Goal: Information Seeking & Learning: Learn about a topic

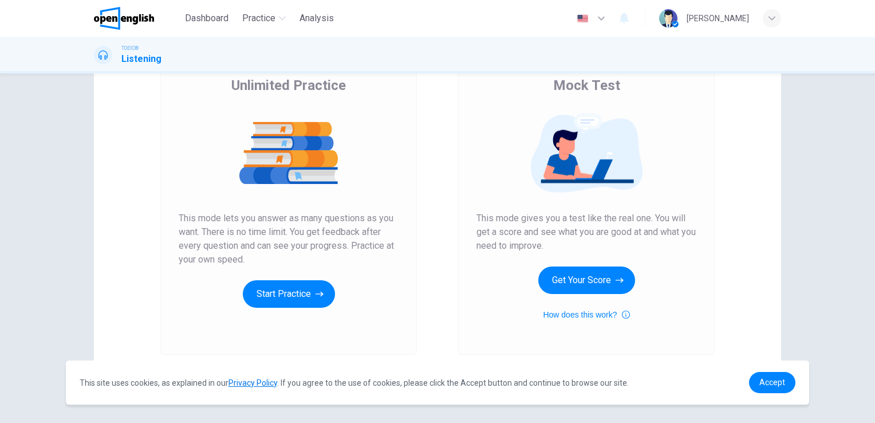
scroll to position [94, 0]
click at [611, 281] on button "Get Your Score" at bounding box center [586, 279] width 97 height 27
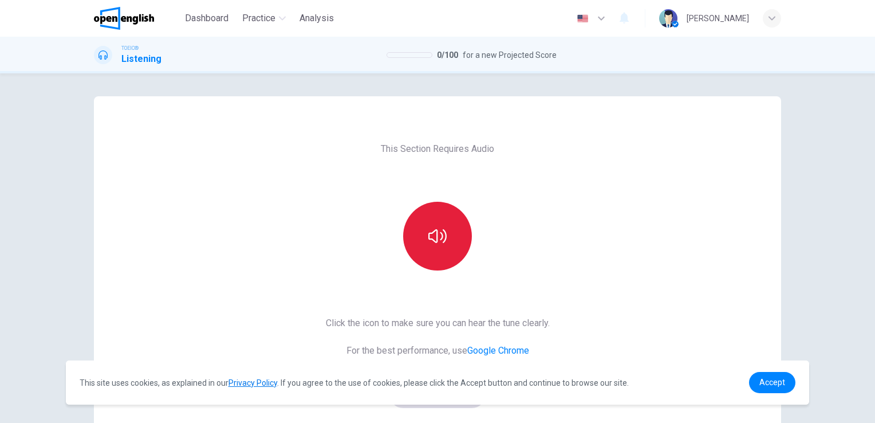
click at [414, 244] on button "button" at bounding box center [437, 236] width 69 height 69
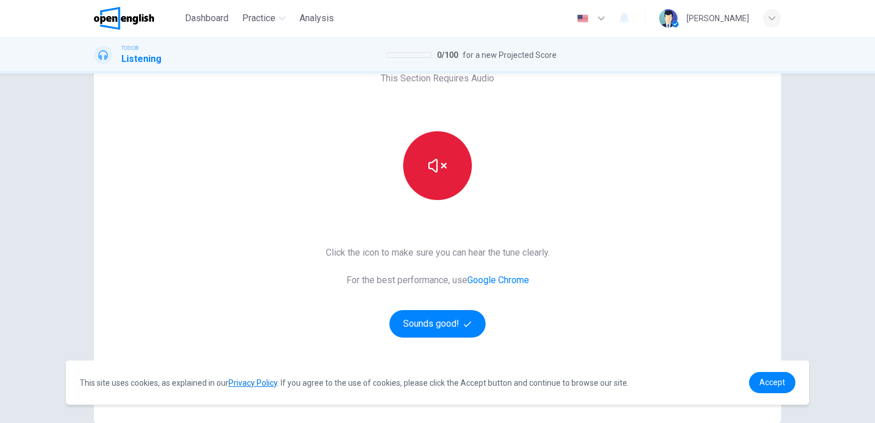
scroll to position [71, 0]
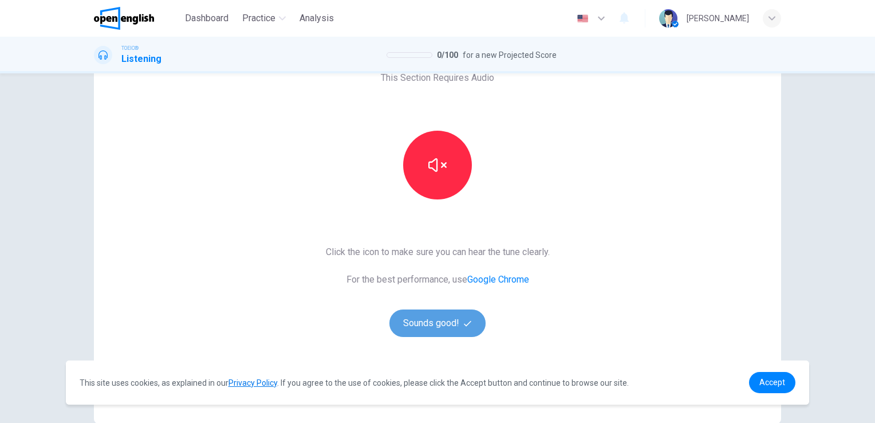
click at [425, 330] on button "Sounds good!" at bounding box center [437, 322] width 96 height 27
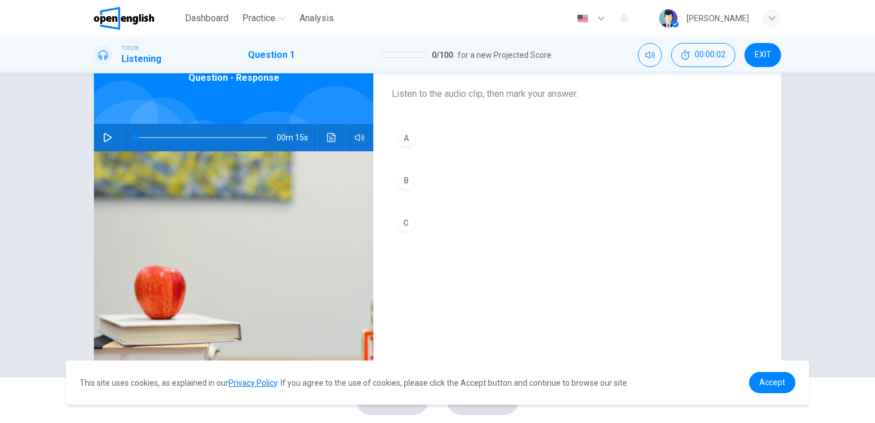
scroll to position [66, 0]
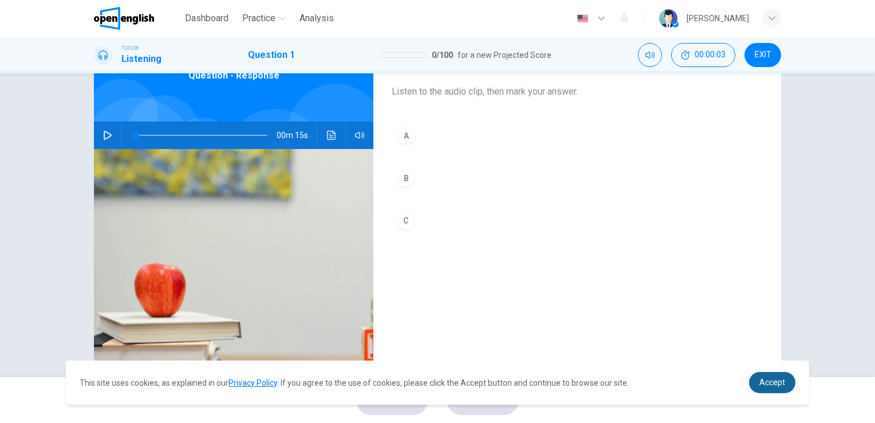
click at [781, 379] on span "Accept" at bounding box center [772, 381] width 26 height 9
click at [108, 128] on button "button" at bounding box center [107, 134] width 18 height 27
type input "**"
click at [102, 128] on button "button" at bounding box center [107, 134] width 18 height 27
click at [104, 135] on icon "button" at bounding box center [107, 135] width 6 height 7
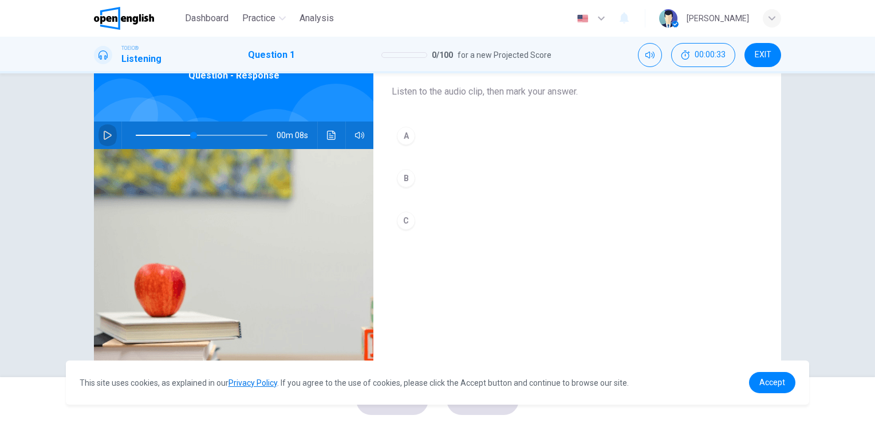
click at [104, 135] on icon "button" at bounding box center [108, 135] width 8 height 9
type input "*"
drag, startPoint x: 196, startPoint y: 137, endPoint x: 90, endPoint y: 130, distance: 106.7
click at [90, 130] on div "1. Listen to the audio clip, then [PERSON_NAME] your answer. Listen to the audi…" at bounding box center [438, 229] width 724 height 398
click at [322, 133] on button "Click to see the audio transcription" at bounding box center [331, 134] width 18 height 27
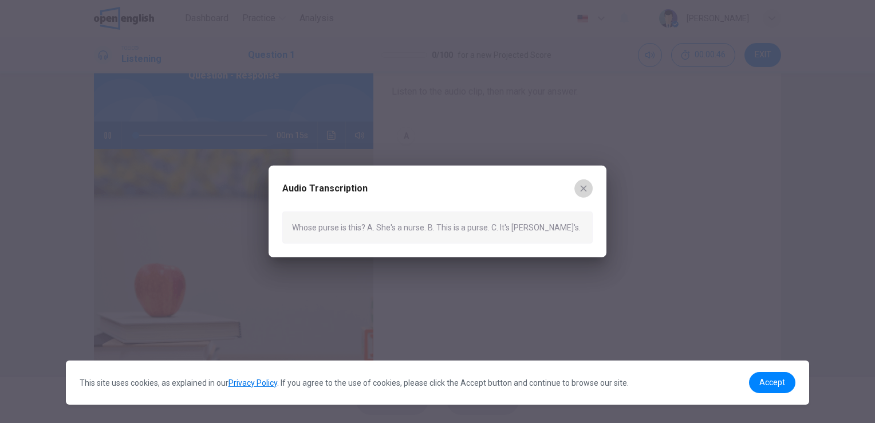
click at [582, 186] on icon "button" at bounding box center [583, 188] width 9 height 9
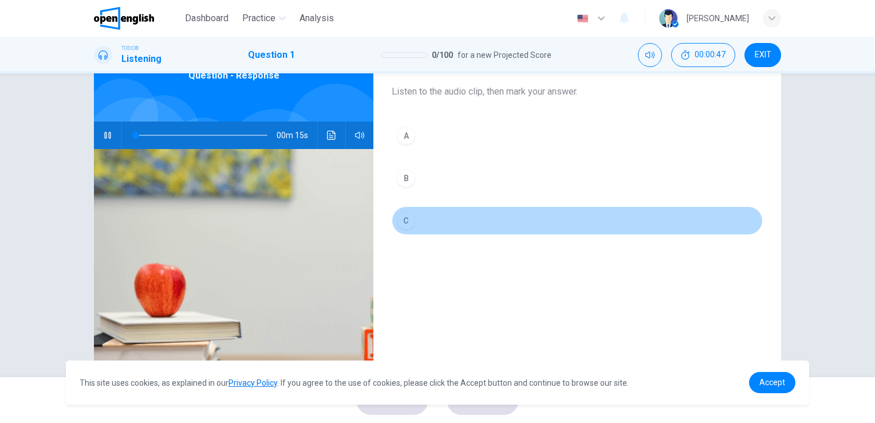
click at [399, 216] on div "C" at bounding box center [406, 220] width 18 height 18
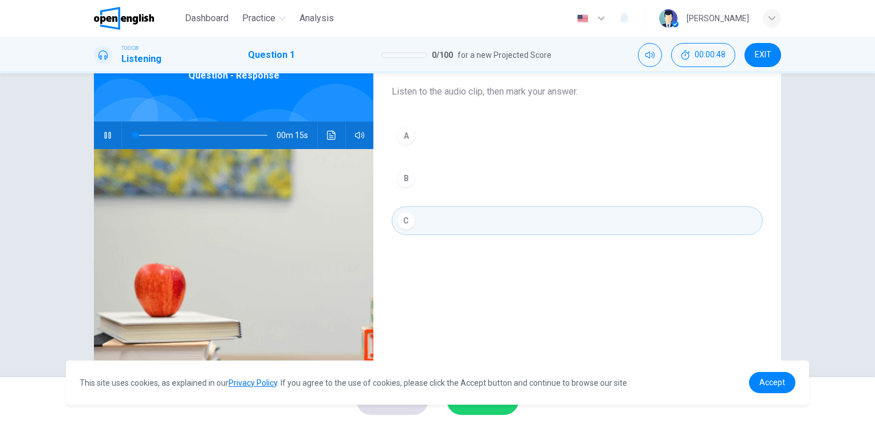
scroll to position [140, 0]
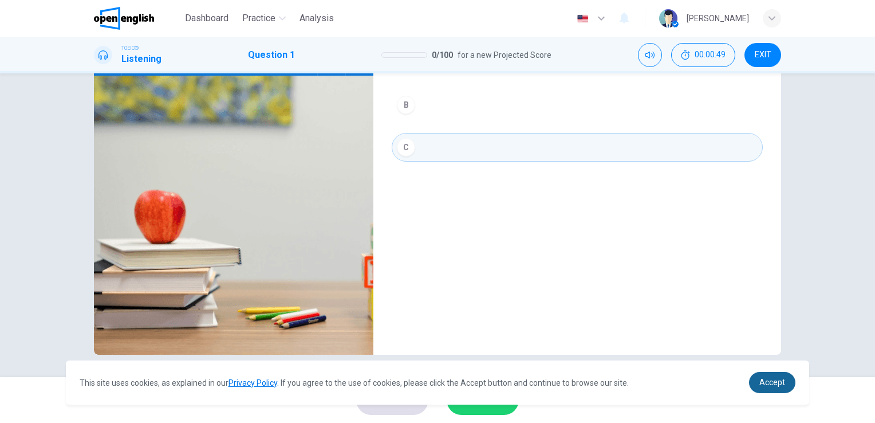
click at [776, 385] on span "Accept" at bounding box center [772, 381] width 26 height 9
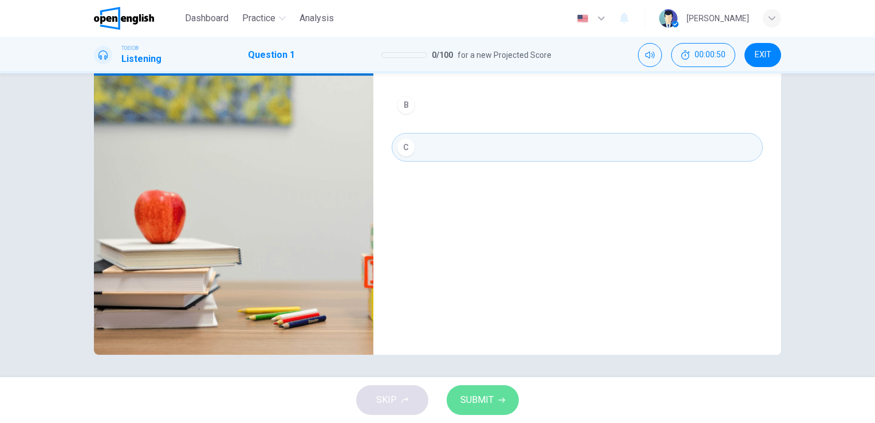
click at [491, 404] on span "SUBMIT" at bounding box center [476, 400] width 33 height 16
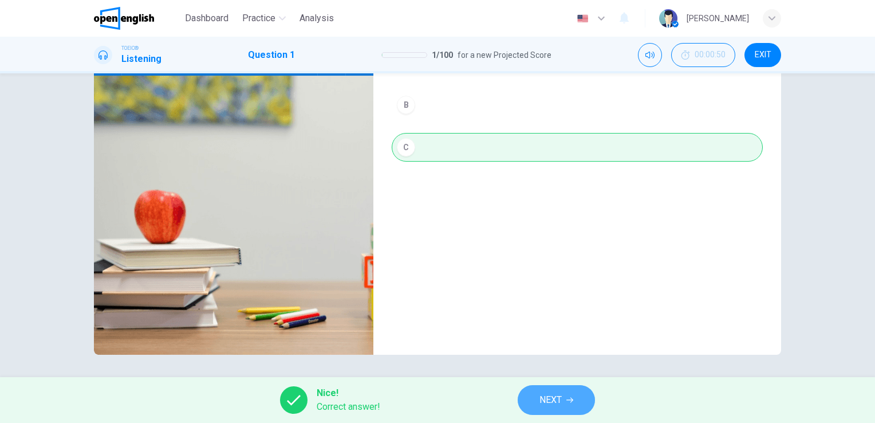
click at [547, 399] on span "NEXT" at bounding box center [550, 400] width 22 height 16
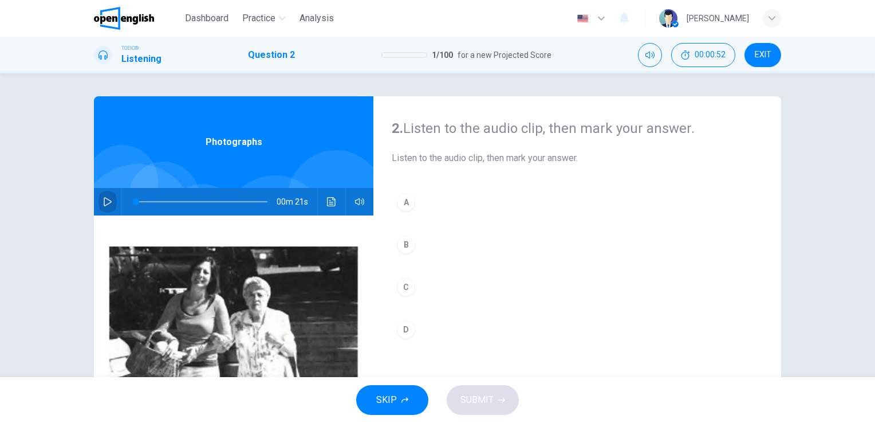
click at [98, 206] on button "button" at bounding box center [107, 201] width 18 height 27
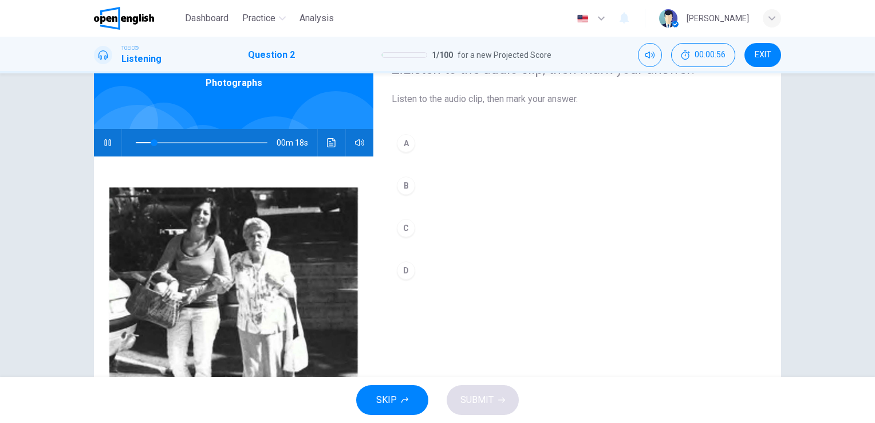
scroll to position [60, 0]
type input "**"
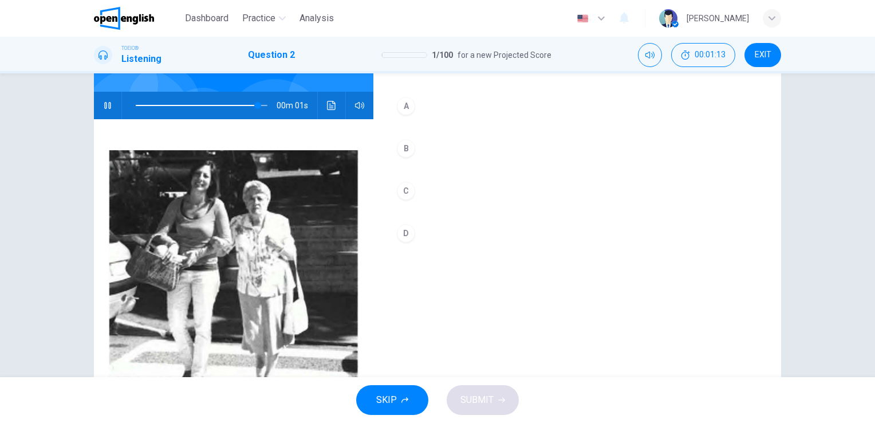
scroll to position [100, 0]
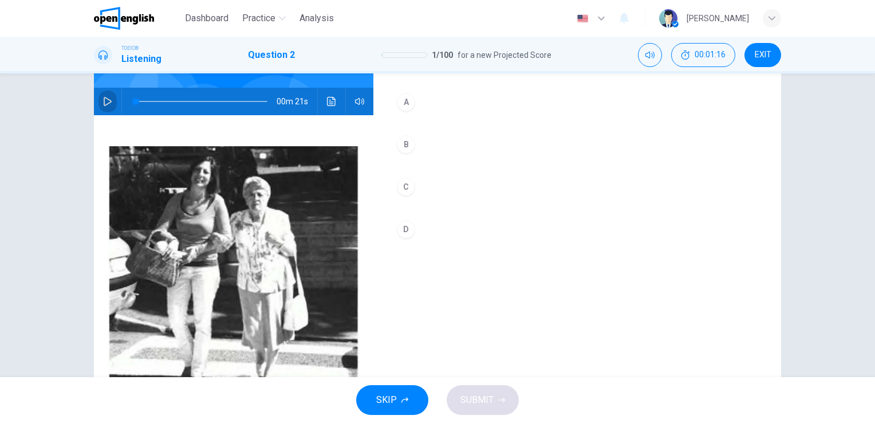
click at [101, 107] on button "button" at bounding box center [107, 101] width 18 height 27
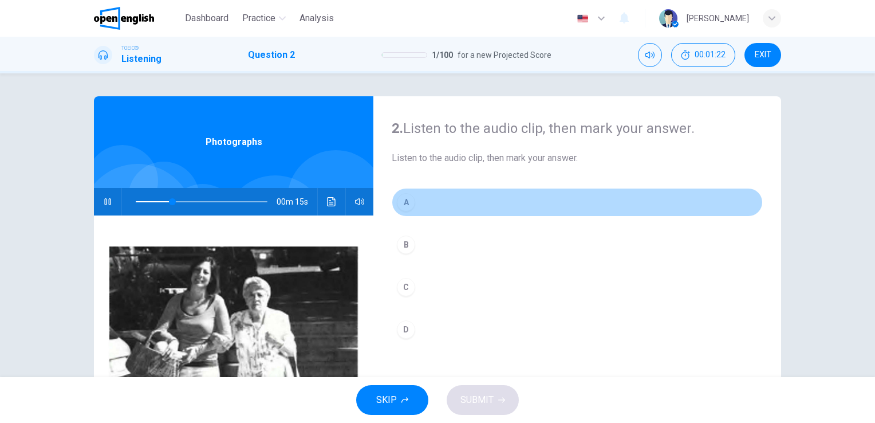
click at [405, 200] on div "A" at bounding box center [406, 202] width 18 height 18
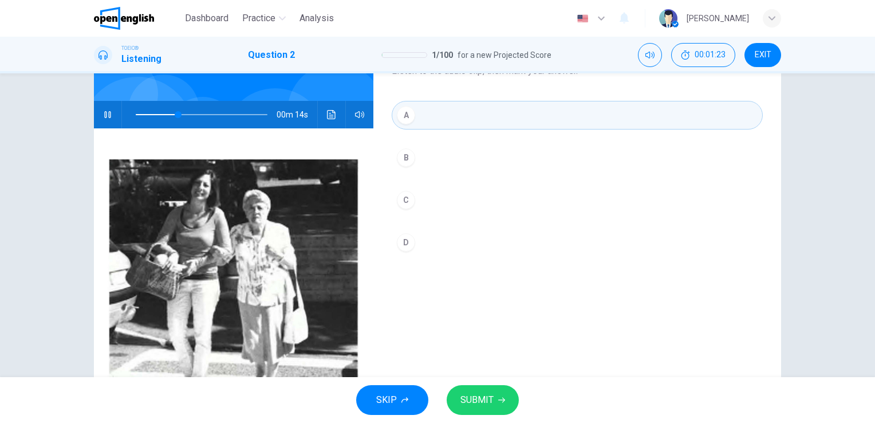
scroll to position [140, 0]
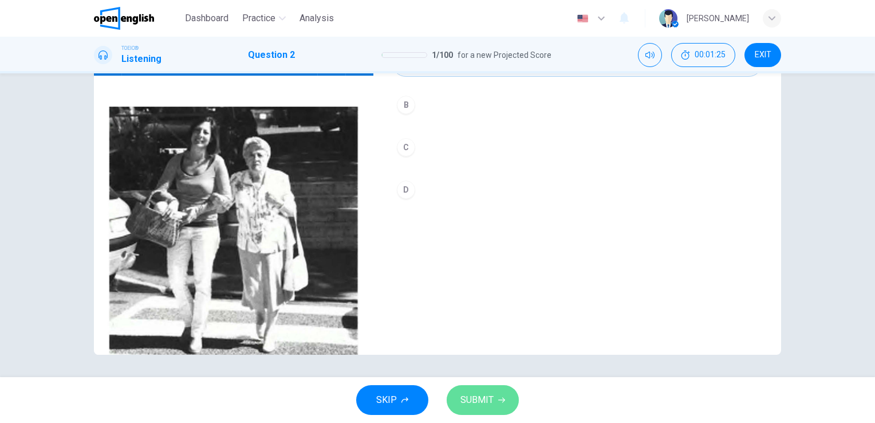
click at [490, 407] on span "SUBMIT" at bounding box center [476, 400] width 33 height 16
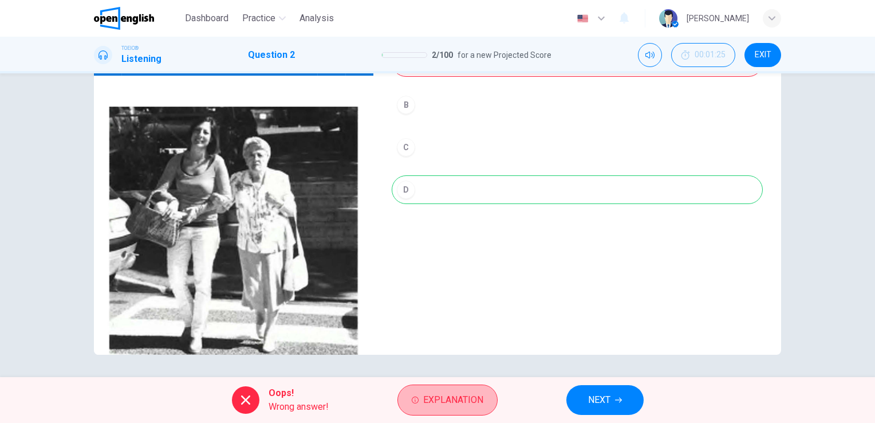
click at [490, 407] on button "Explanation" at bounding box center [447, 399] width 100 height 31
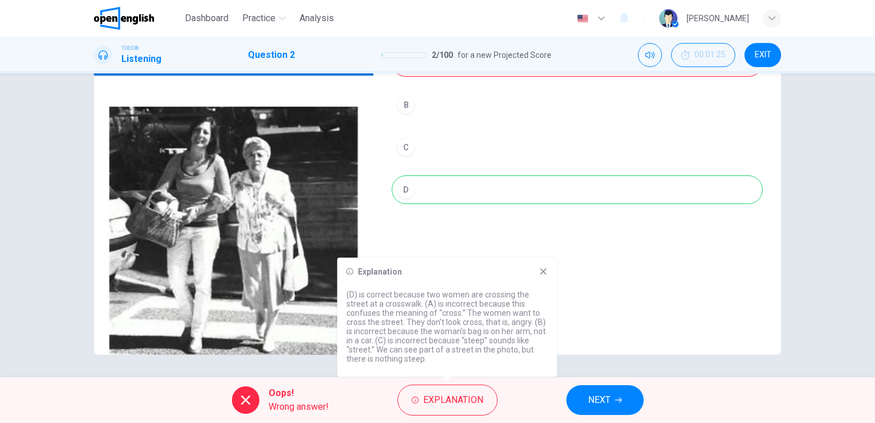
click at [418, 191] on div "A B C D" at bounding box center [577, 137] width 371 height 179
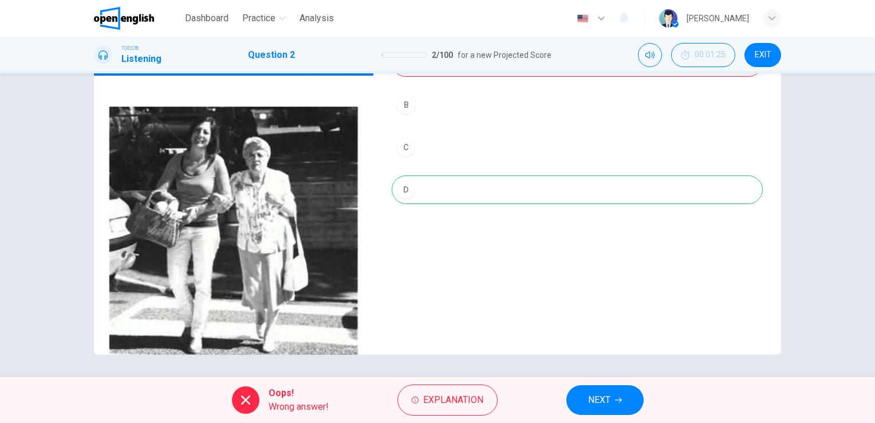
type input "**"
click at [578, 405] on button "NEXT" at bounding box center [604, 400] width 77 height 30
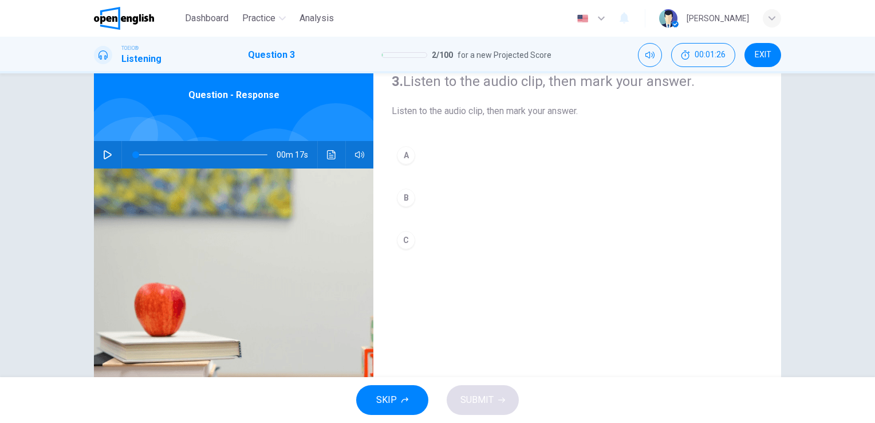
scroll to position [0, 0]
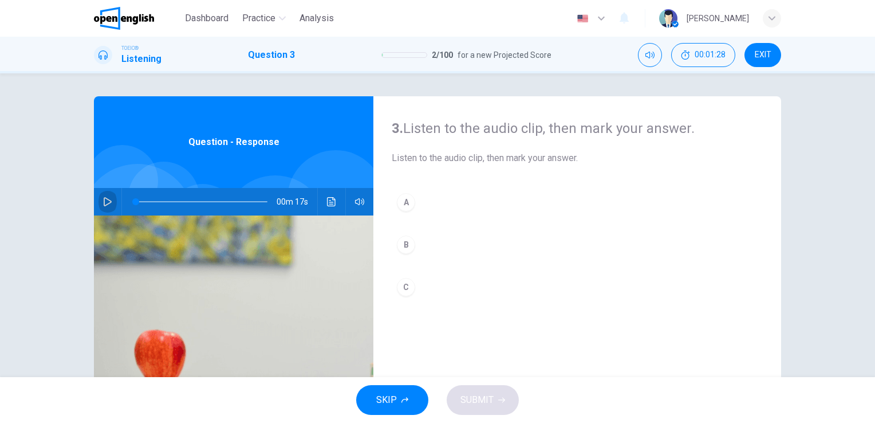
click at [98, 204] on button "button" at bounding box center [107, 201] width 18 height 27
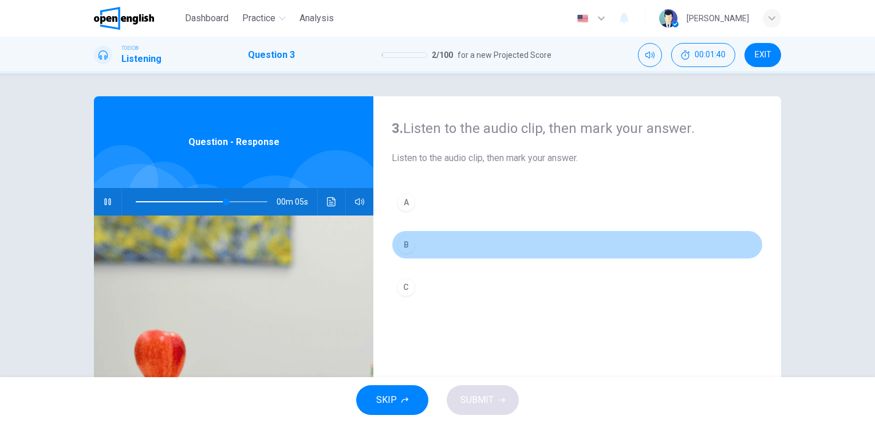
click at [405, 235] on div "B" at bounding box center [406, 244] width 18 height 18
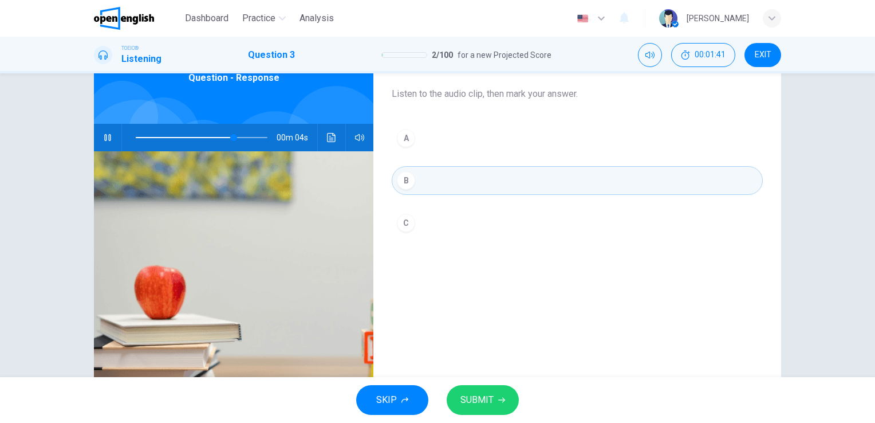
scroll to position [68, 0]
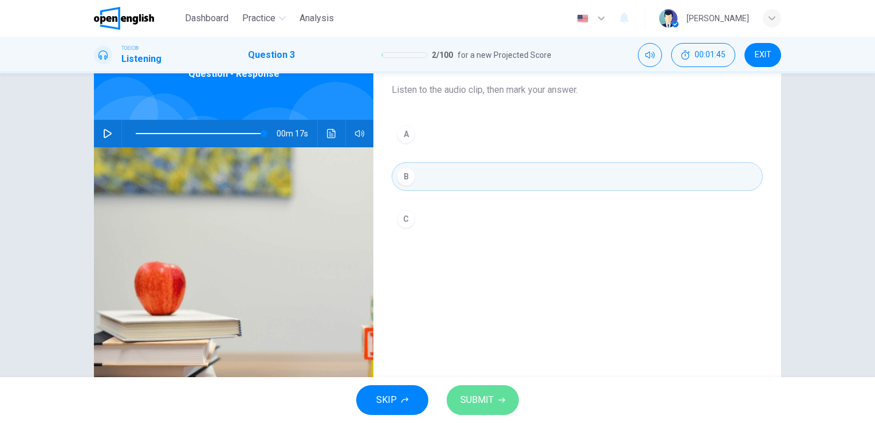
type input "*"
click at [505, 401] on button "SUBMIT" at bounding box center [483, 400] width 72 height 30
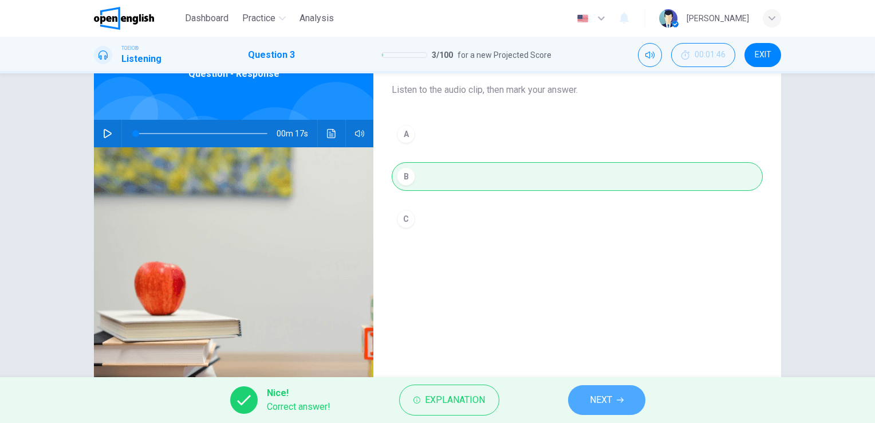
click at [591, 408] on button "NEXT" at bounding box center [606, 400] width 77 height 30
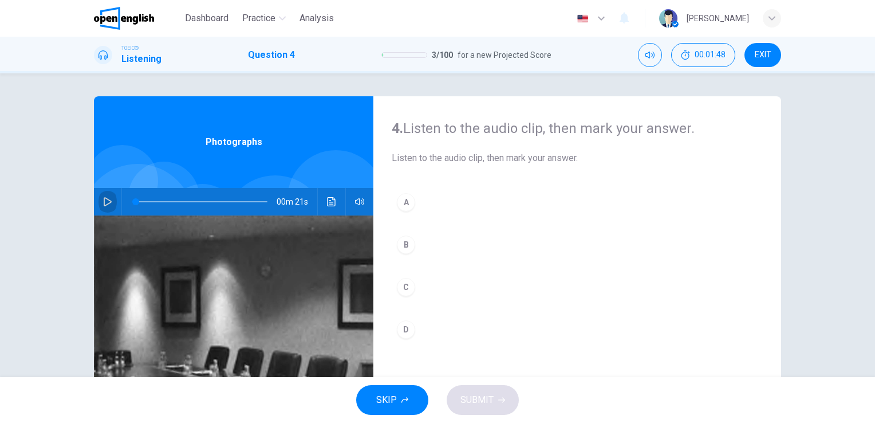
click at [111, 203] on button "button" at bounding box center [107, 201] width 18 height 27
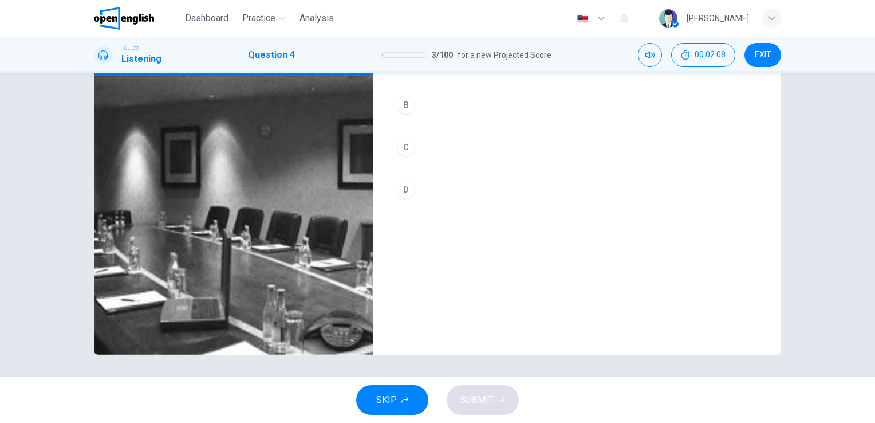
scroll to position [138, 0]
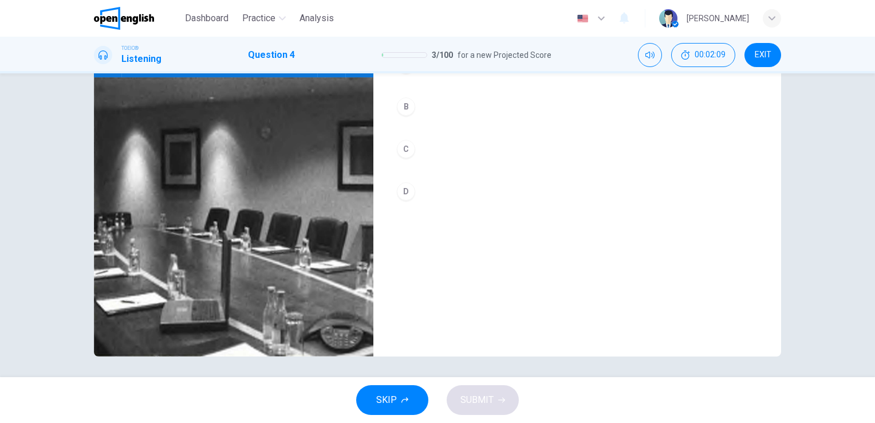
type input "*"
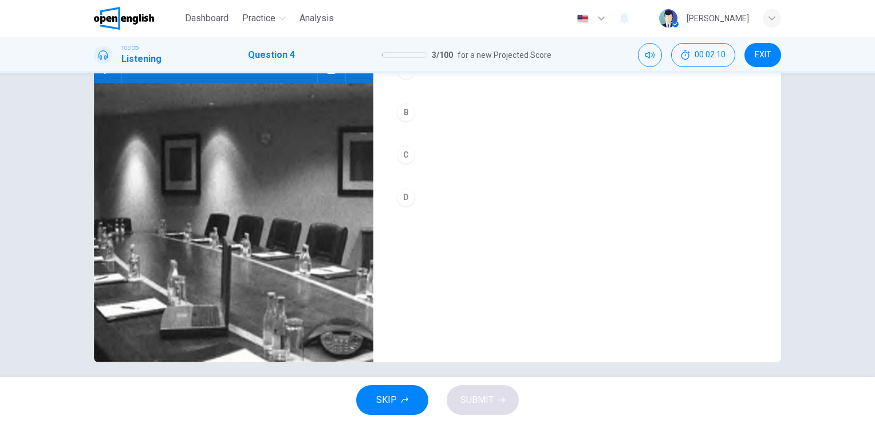
scroll to position [96, 0]
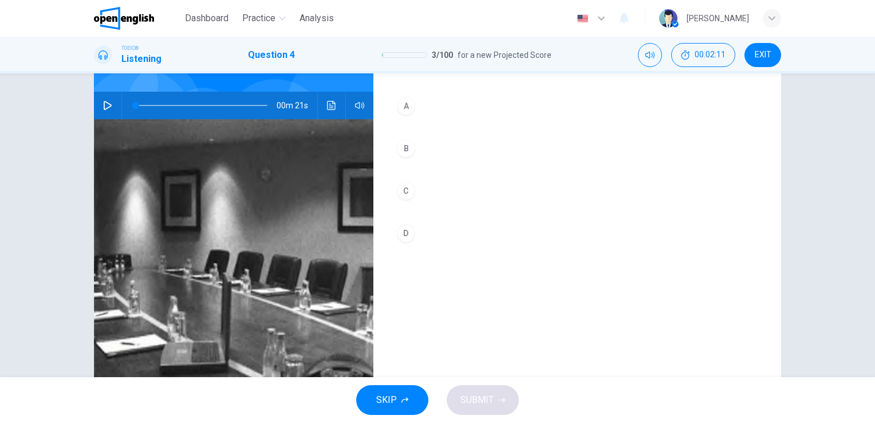
click at [404, 109] on div "A" at bounding box center [406, 106] width 18 height 18
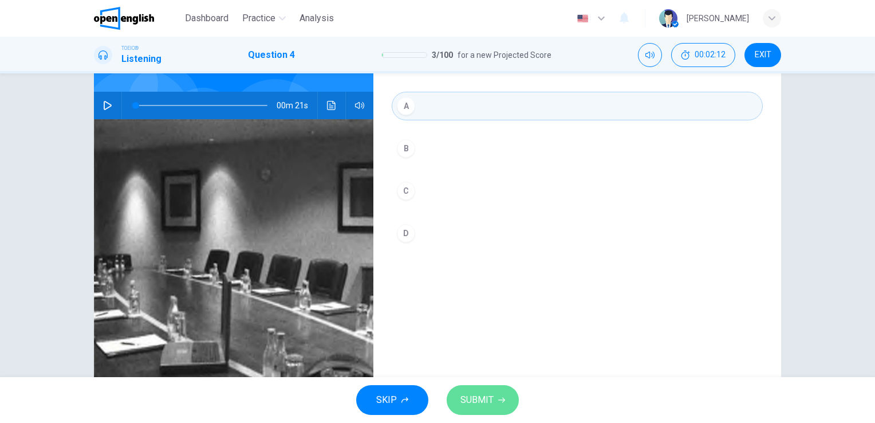
click at [488, 400] on span "SUBMIT" at bounding box center [476, 400] width 33 height 16
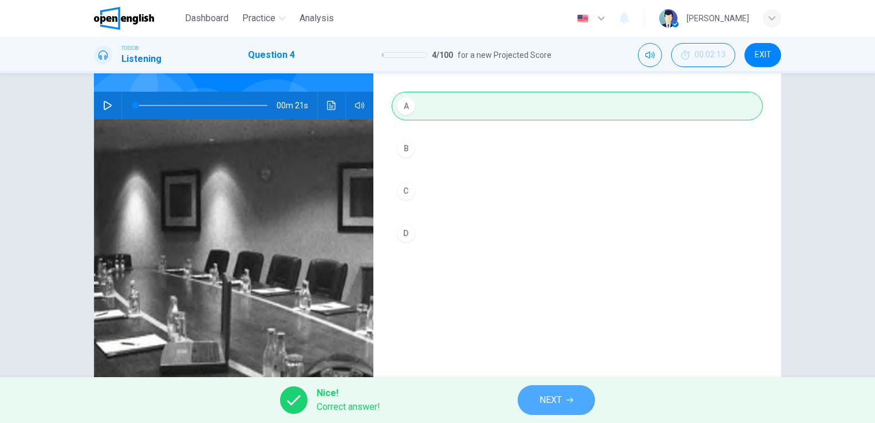
click at [557, 394] on span "NEXT" at bounding box center [550, 400] width 22 height 16
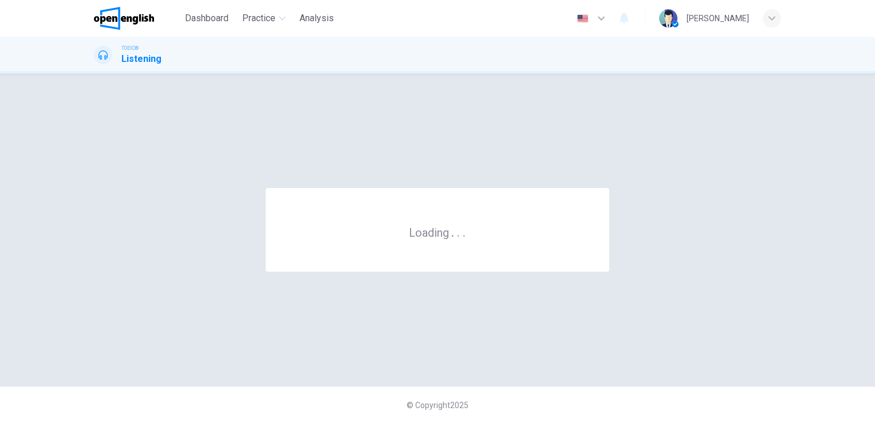
scroll to position [0, 0]
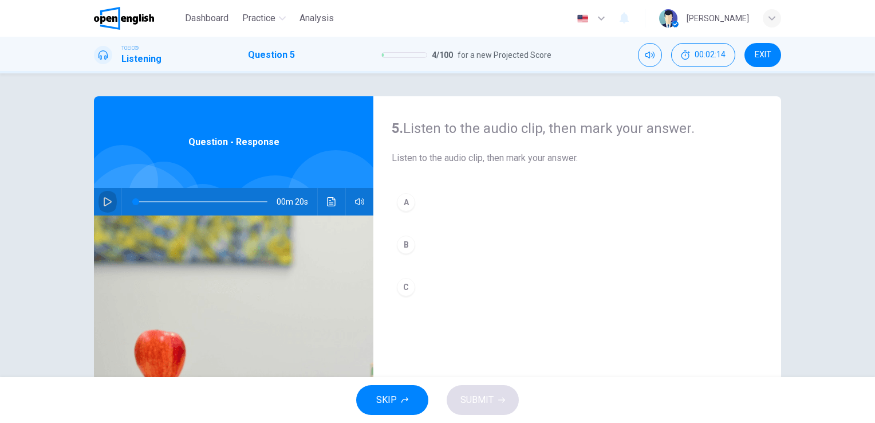
click at [104, 211] on button "button" at bounding box center [107, 201] width 18 height 27
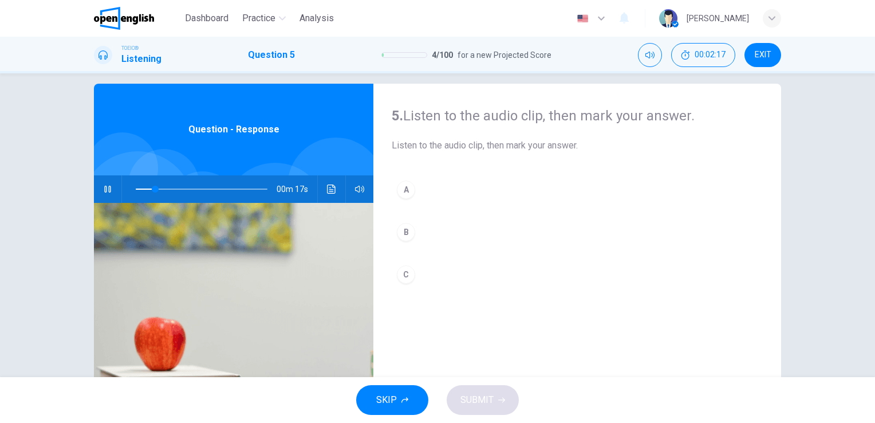
scroll to position [11, 0]
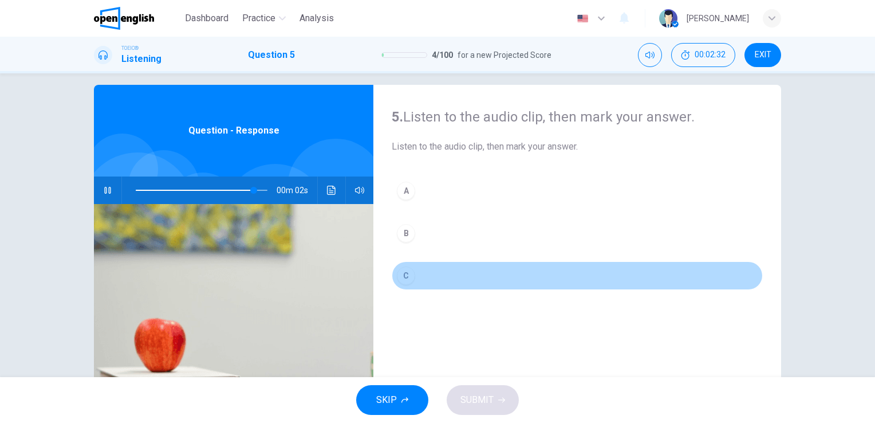
click at [398, 274] on div "C" at bounding box center [406, 275] width 18 height 18
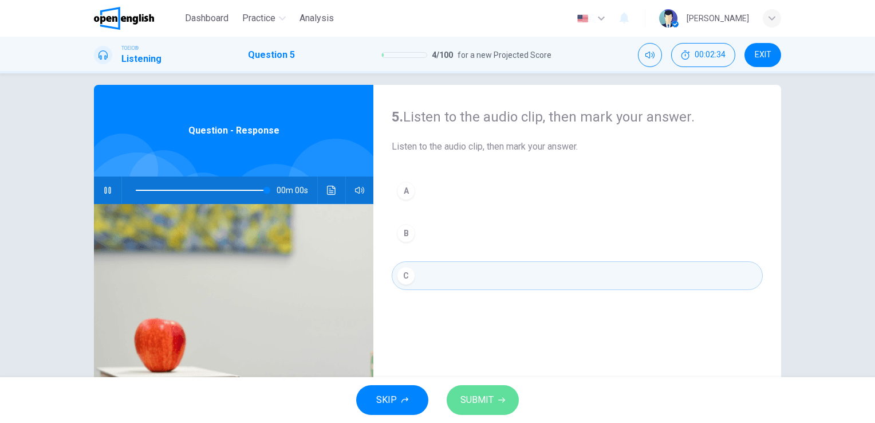
type input "*"
click at [483, 400] on span "SUBMIT" at bounding box center [476, 400] width 33 height 16
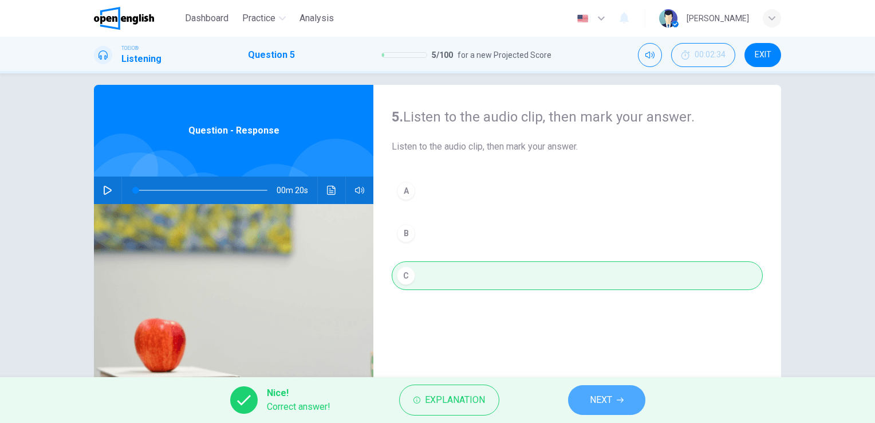
click at [591, 393] on span "NEXT" at bounding box center [601, 400] width 22 height 16
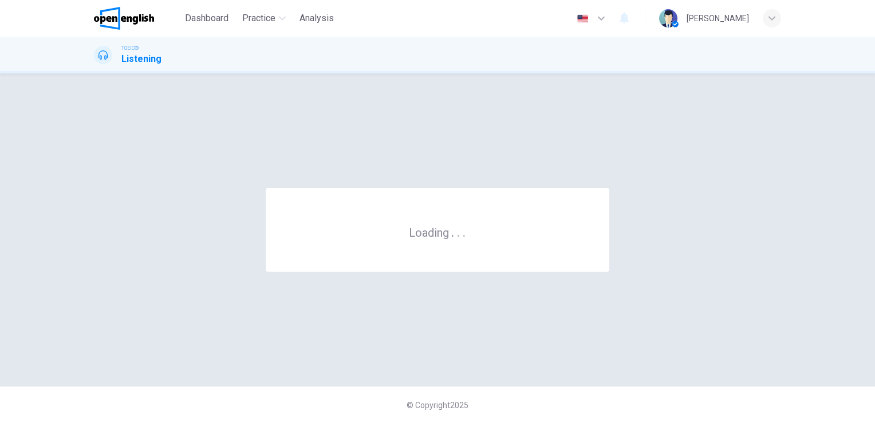
scroll to position [0, 0]
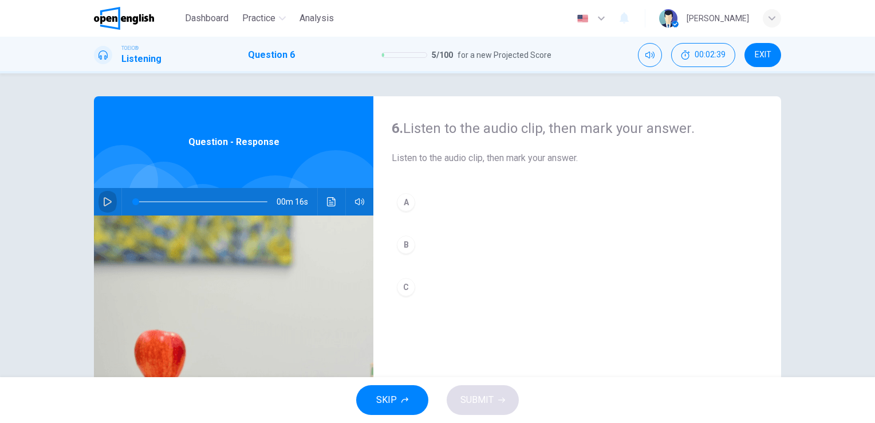
click at [103, 206] on icon "button" at bounding box center [107, 201] width 9 height 9
type input "*"
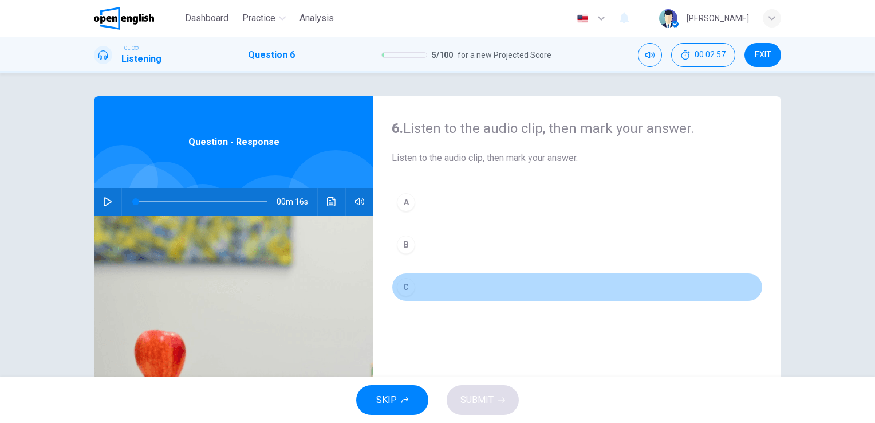
click at [408, 294] on button "C" at bounding box center [577, 287] width 371 height 29
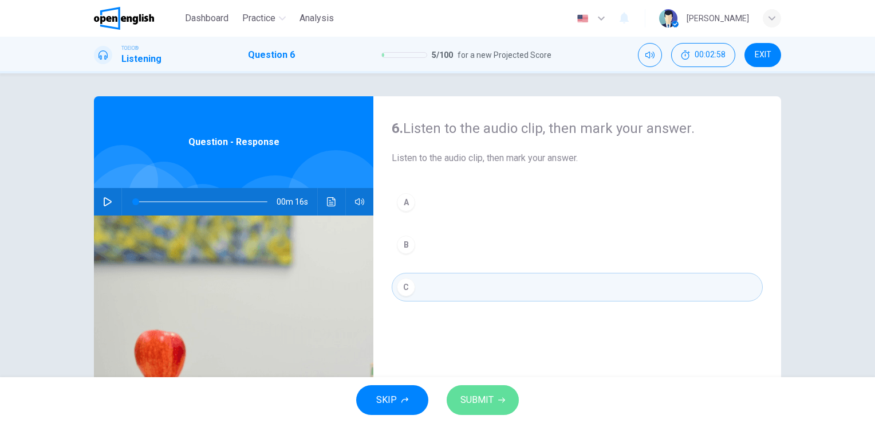
click at [459, 393] on button "SUBMIT" at bounding box center [483, 400] width 72 height 30
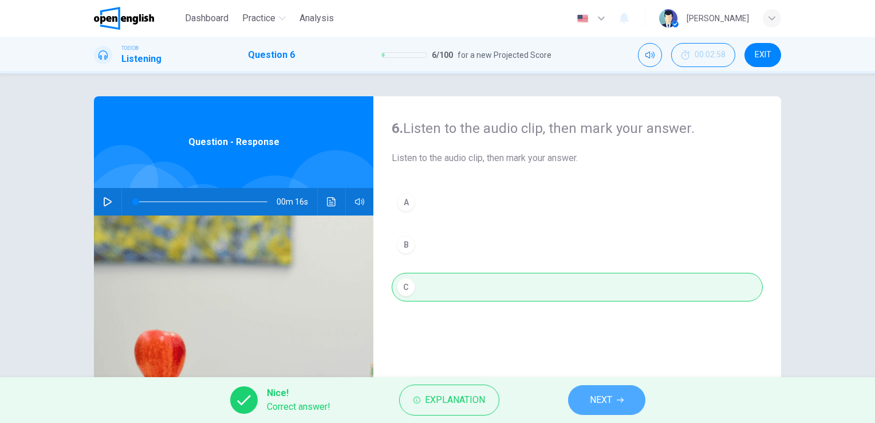
click at [624, 395] on button "NEXT" at bounding box center [606, 400] width 77 height 30
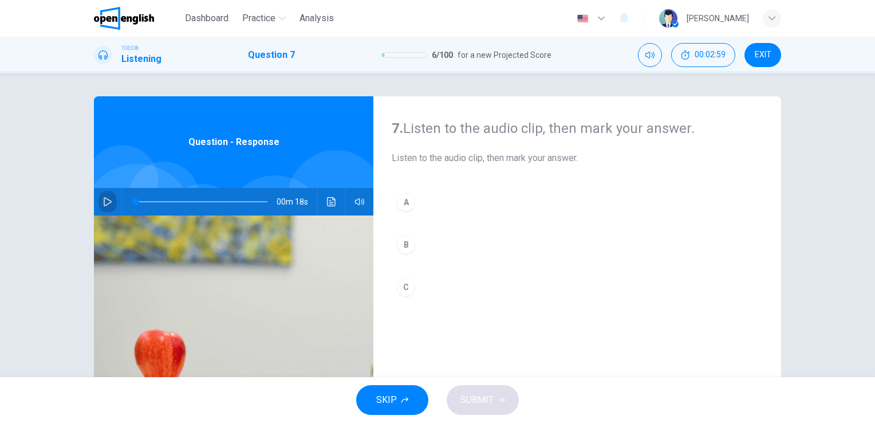
click at [104, 203] on icon "button" at bounding box center [108, 201] width 8 height 9
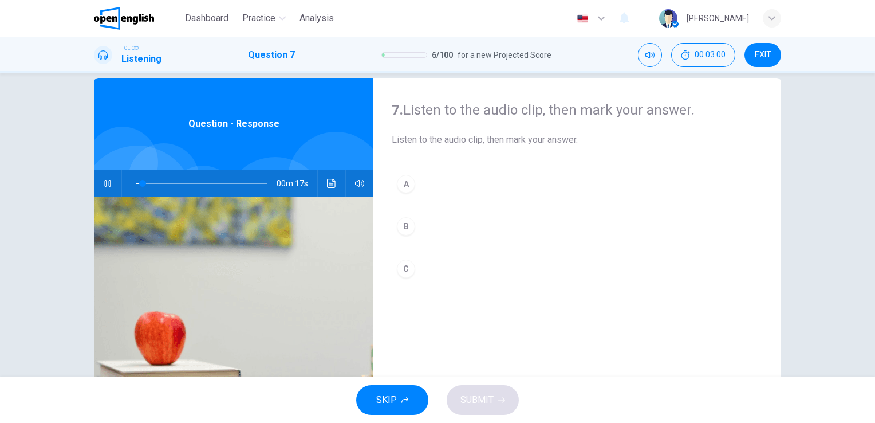
scroll to position [32, 0]
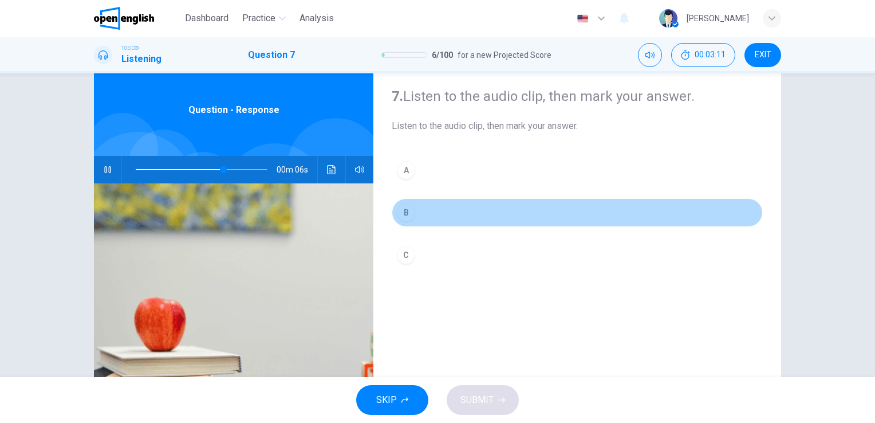
click at [408, 219] on div "B" at bounding box center [406, 212] width 18 height 18
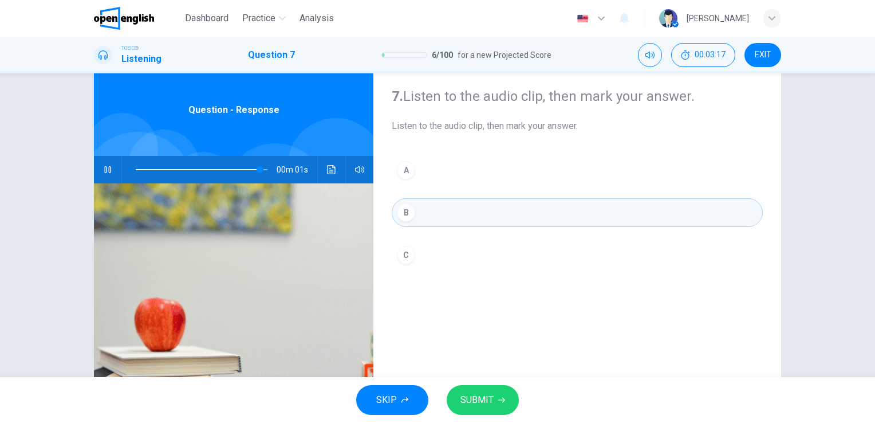
type input "*"
click at [455, 395] on button "SUBMIT" at bounding box center [483, 400] width 72 height 30
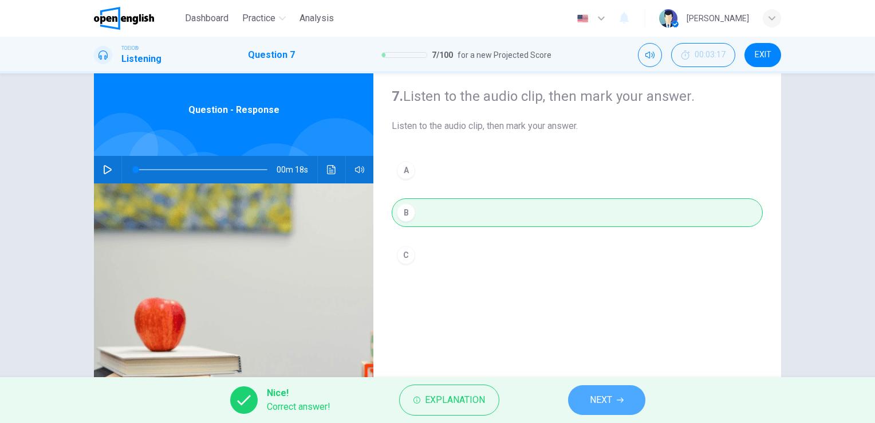
click at [578, 404] on button "NEXT" at bounding box center [606, 400] width 77 height 30
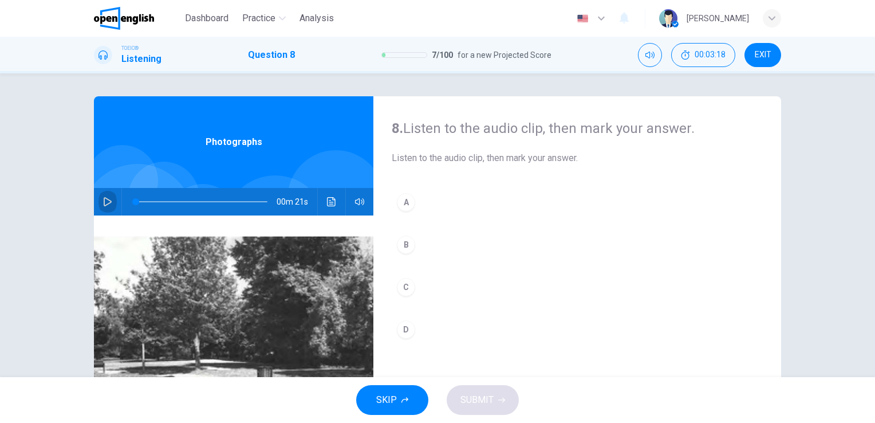
click at [105, 193] on button "button" at bounding box center [107, 201] width 18 height 27
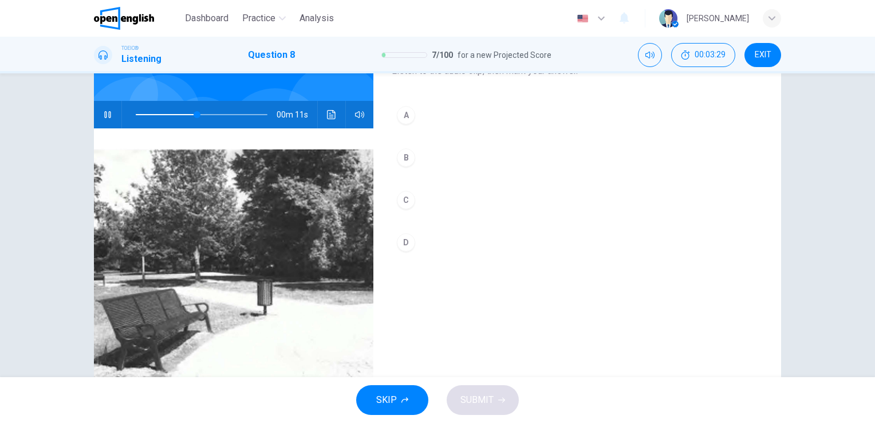
scroll to position [89, 0]
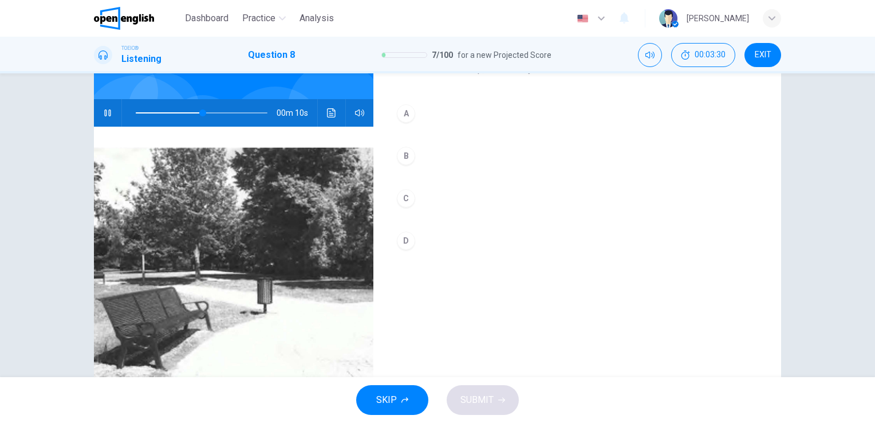
click at [401, 152] on div "B" at bounding box center [406, 156] width 18 height 18
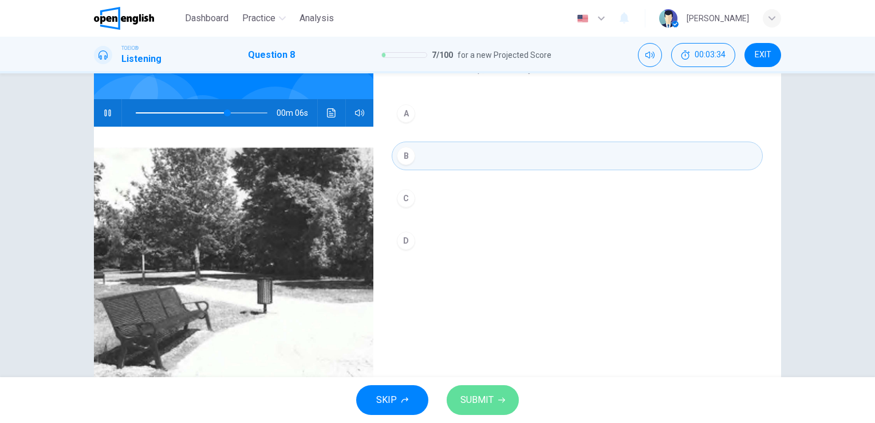
click at [487, 393] on span "SUBMIT" at bounding box center [476, 400] width 33 height 16
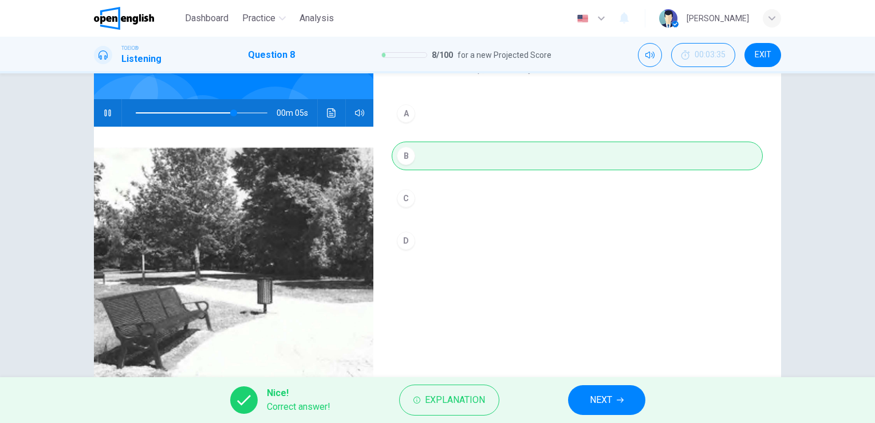
type input "**"
click at [605, 401] on span "NEXT" at bounding box center [601, 400] width 22 height 16
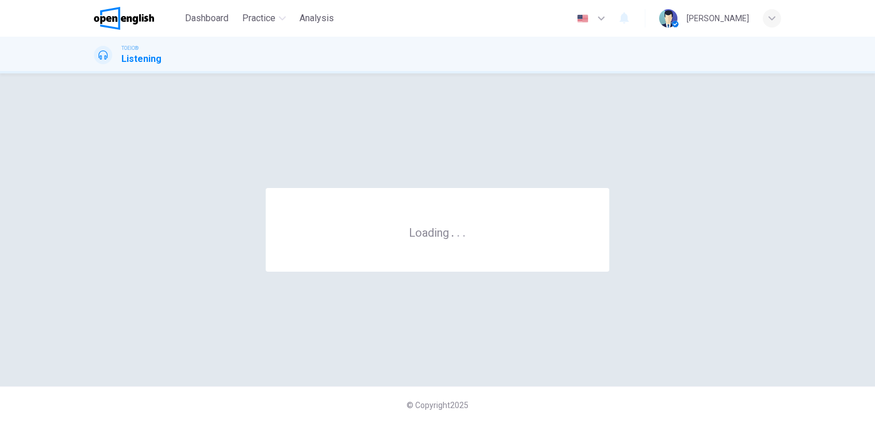
scroll to position [0, 0]
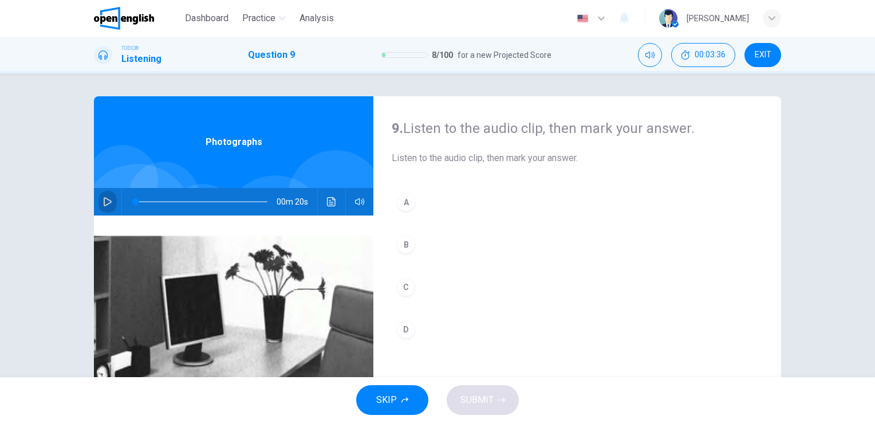
click at [104, 207] on button "button" at bounding box center [107, 201] width 18 height 27
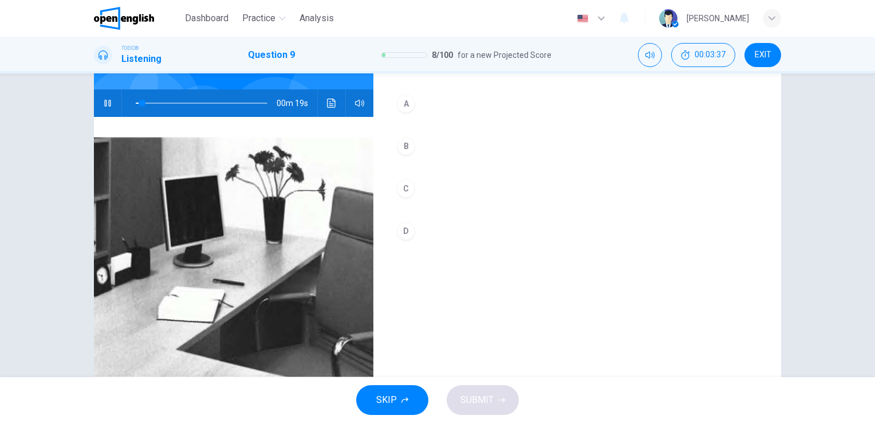
scroll to position [100, 0]
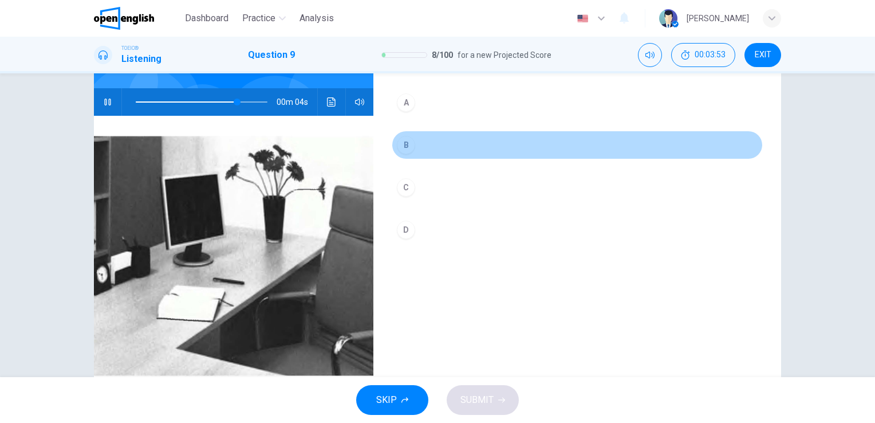
click at [404, 150] on div "B" at bounding box center [406, 145] width 18 height 18
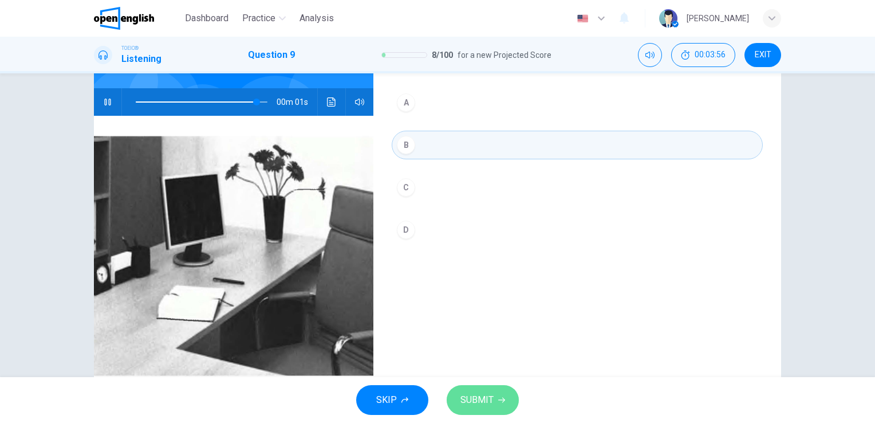
click at [480, 395] on span "SUBMIT" at bounding box center [476, 400] width 33 height 16
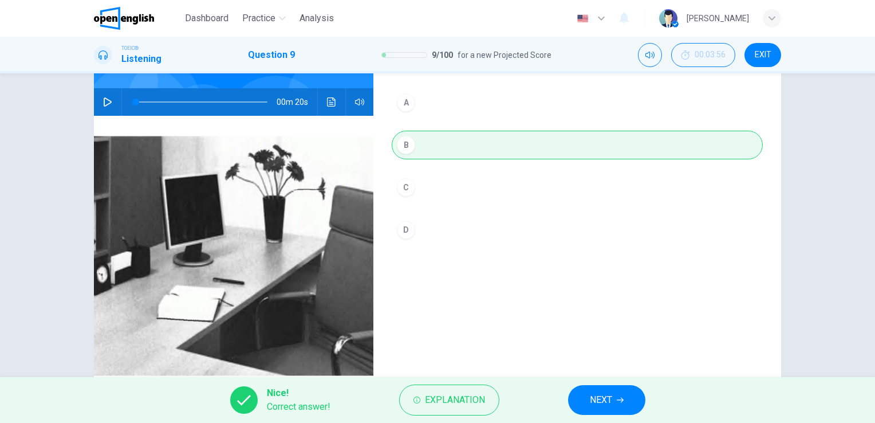
type input "*"
click at [602, 400] on span "NEXT" at bounding box center [601, 400] width 22 height 16
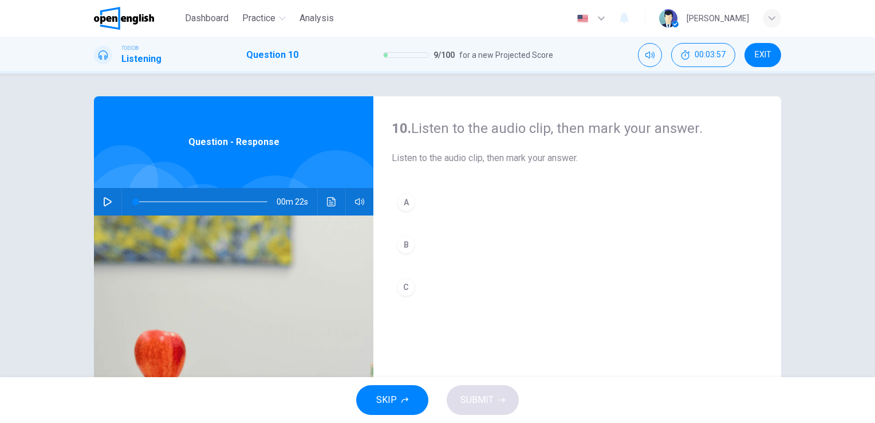
click at [98, 200] on button "button" at bounding box center [107, 201] width 18 height 27
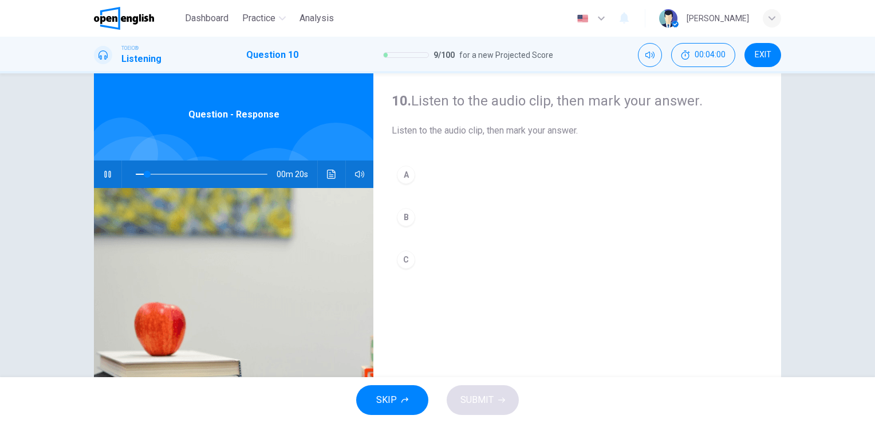
scroll to position [25, 0]
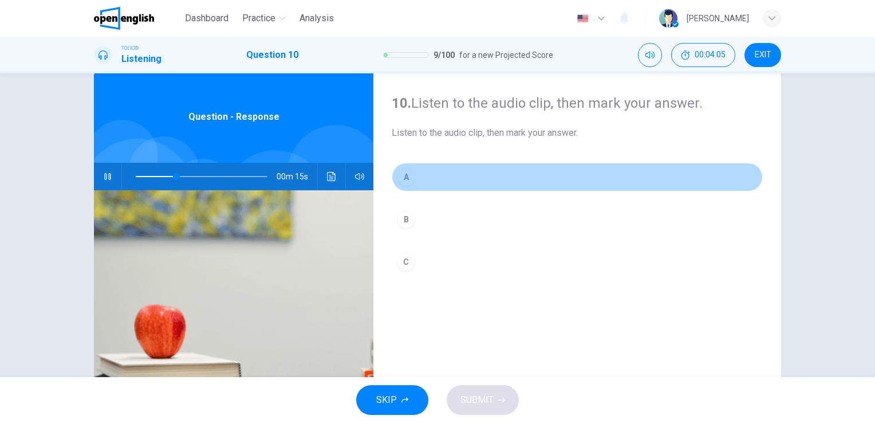
click at [408, 179] on div "A" at bounding box center [406, 177] width 18 height 18
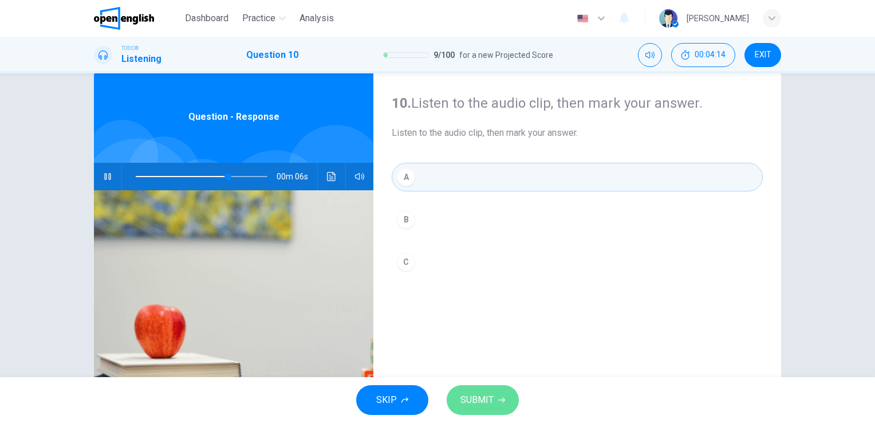
click at [468, 402] on span "SUBMIT" at bounding box center [476, 400] width 33 height 16
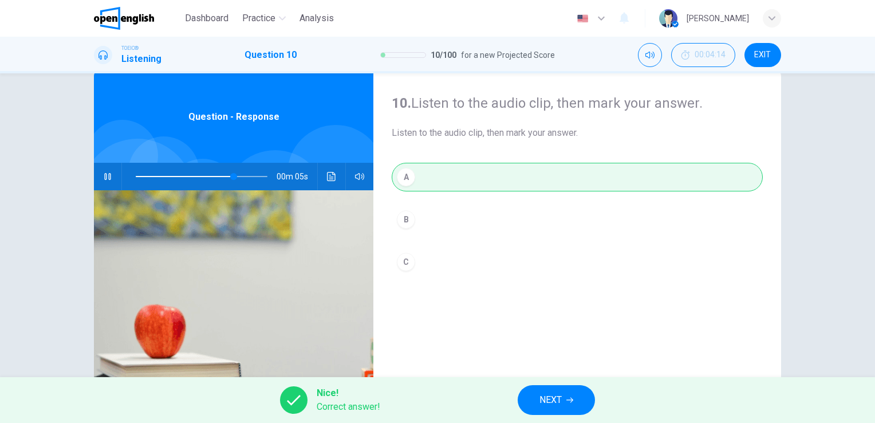
type input "**"
click at [563, 392] on button "NEXT" at bounding box center [556, 400] width 77 height 30
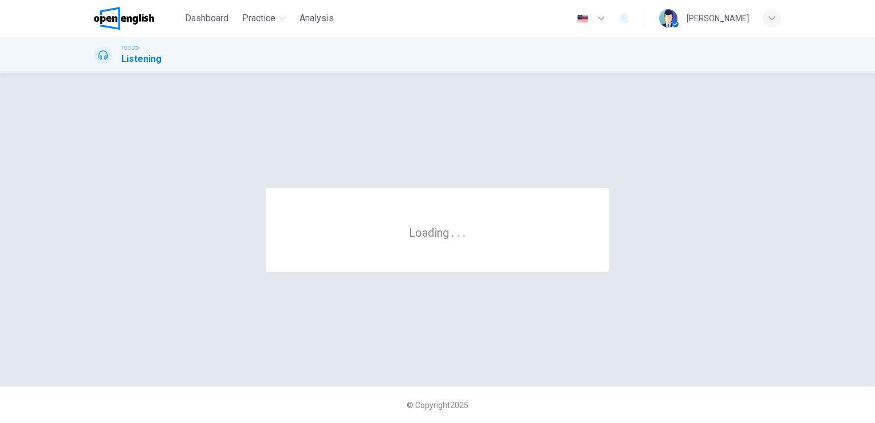
scroll to position [0, 0]
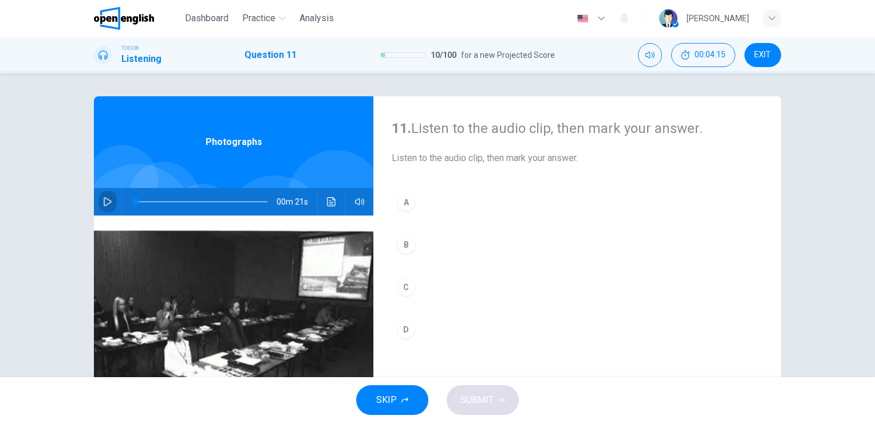
click at [111, 198] on button "button" at bounding box center [107, 201] width 18 height 27
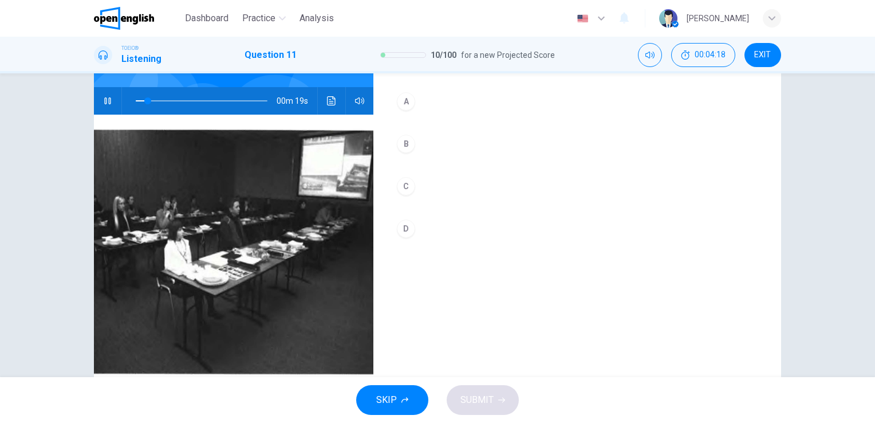
scroll to position [102, 0]
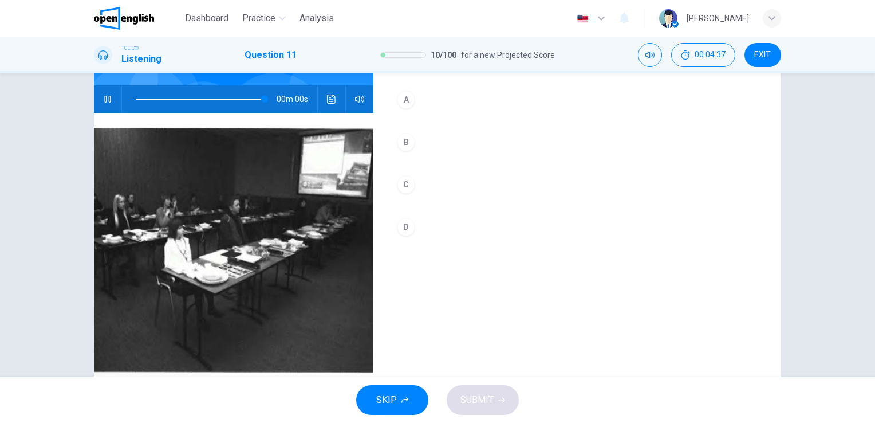
type input "*"
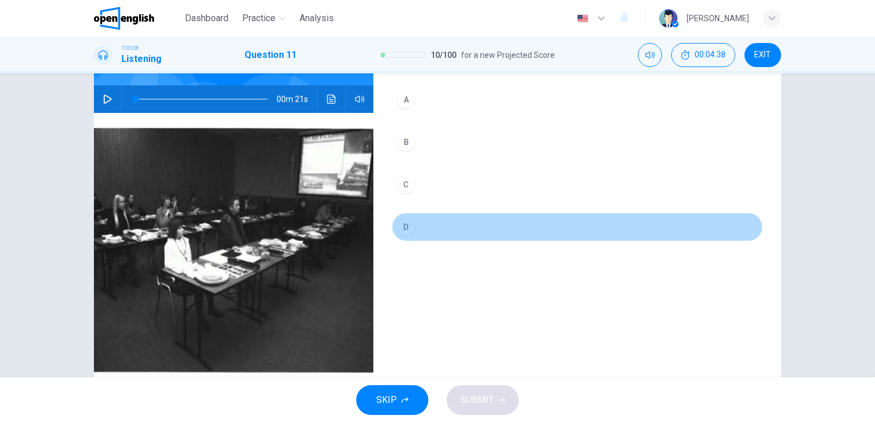
click at [406, 232] on div "D" at bounding box center [406, 227] width 18 height 18
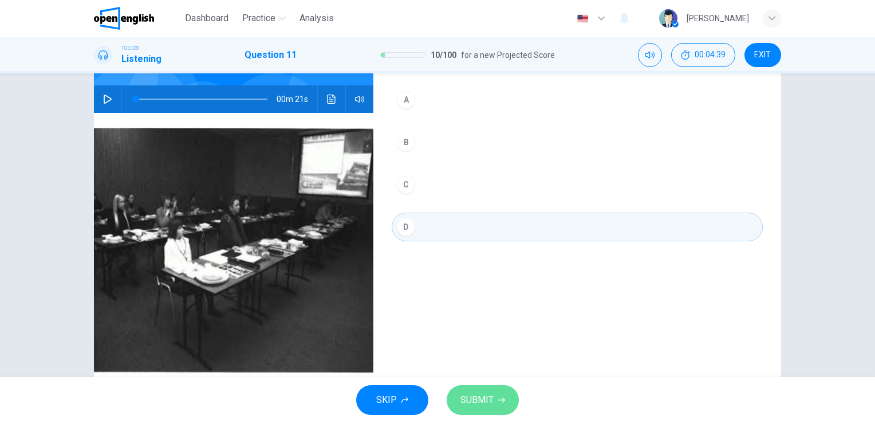
click at [483, 400] on span "SUBMIT" at bounding box center [476, 400] width 33 height 16
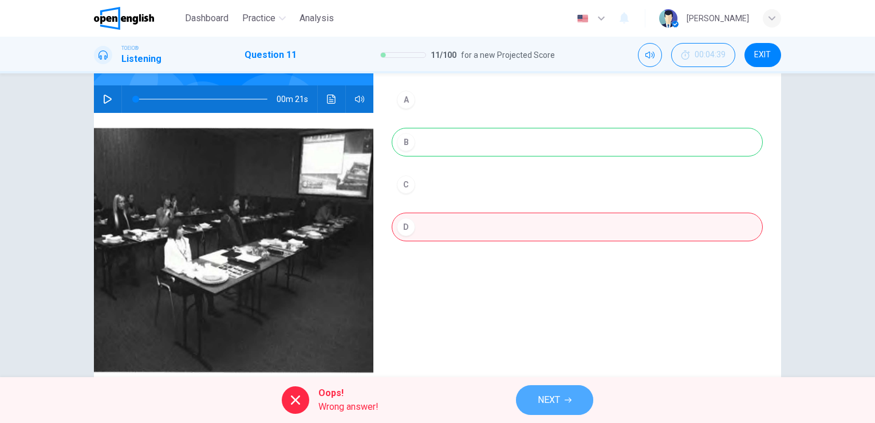
click at [534, 411] on button "NEXT" at bounding box center [554, 400] width 77 height 30
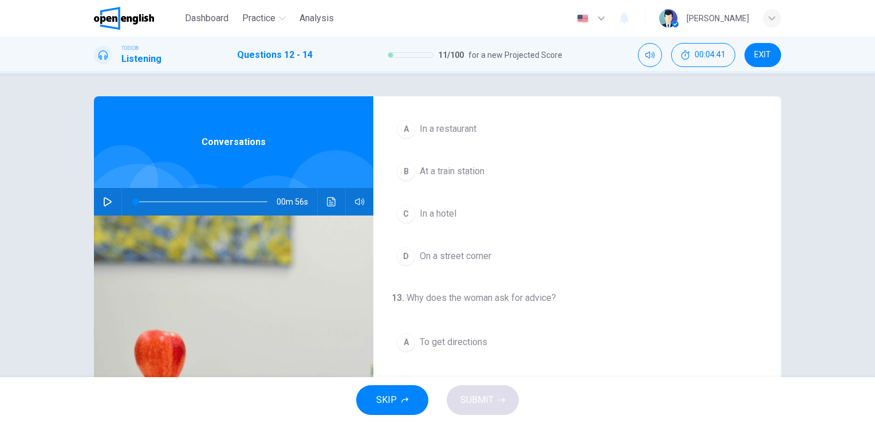
scroll to position [0, 0]
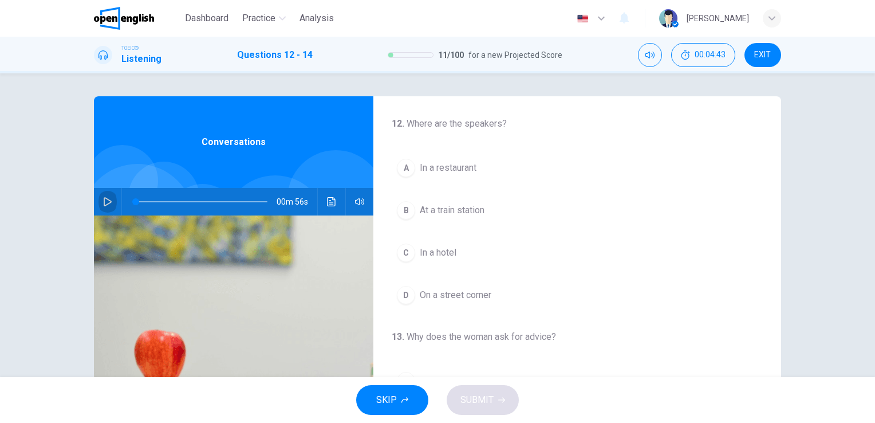
click at [108, 209] on button "button" at bounding box center [107, 201] width 18 height 27
click at [218, 199] on span at bounding box center [220, 201] width 7 height 7
click at [137, 200] on span at bounding box center [202, 202] width 132 height 16
drag, startPoint x: 135, startPoint y: 198, endPoint x: 108, endPoint y: 198, distance: 27.5
click at [108, 198] on div "00m 56s" at bounding box center [233, 201] width 279 height 27
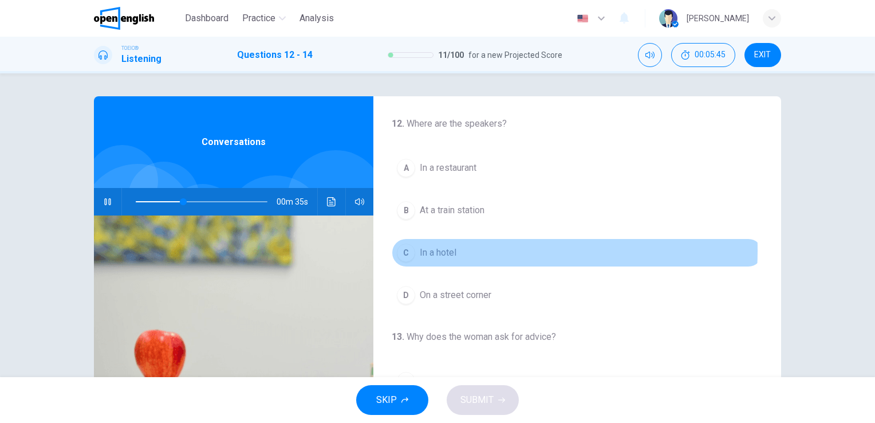
click at [447, 250] on span "In a hotel" at bounding box center [438, 253] width 37 height 14
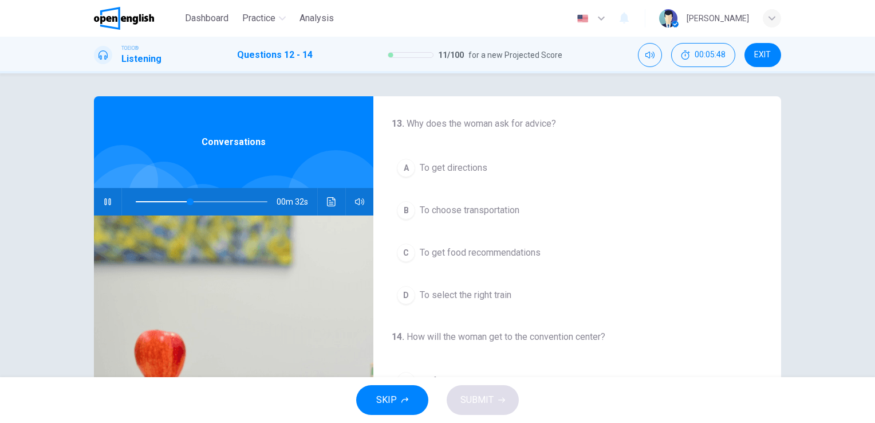
scroll to position [219, 0]
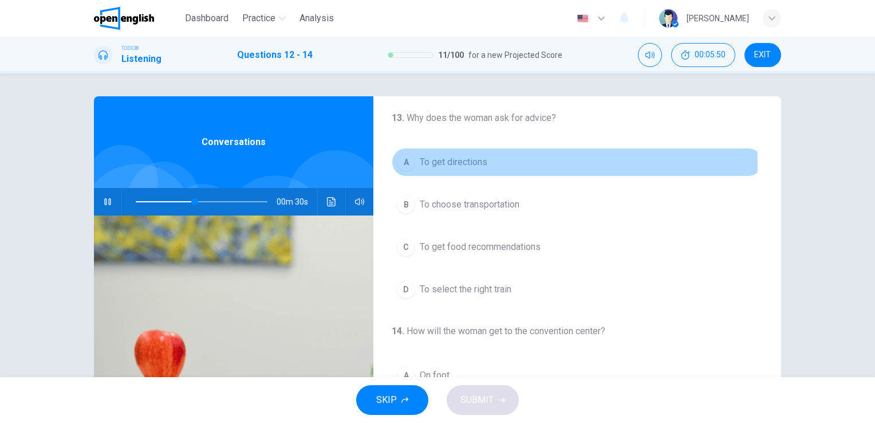
click at [471, 160] on span "To get directions" at bounding box center [454, 162] width 68 height 14
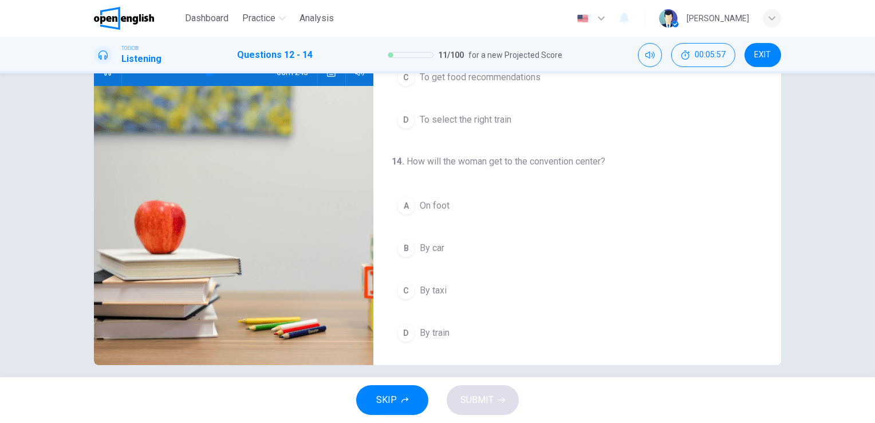
scroll to position [135, 0]
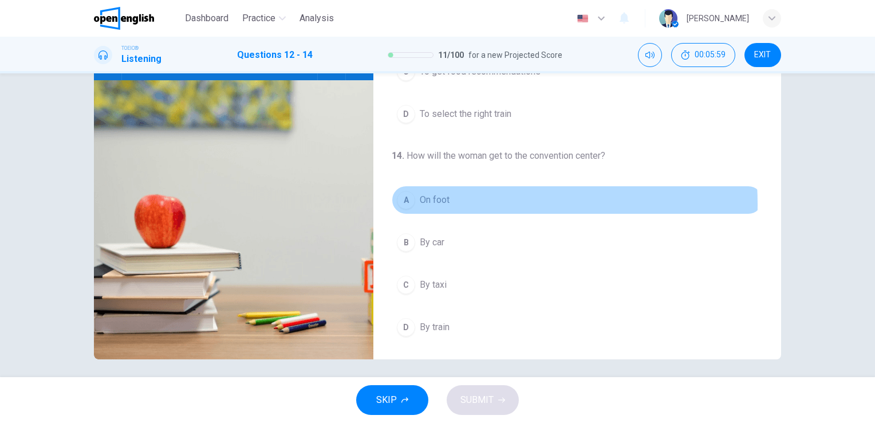
click at [408, 202] on div "A" at bounding box center [406, 200] width 18 height 18
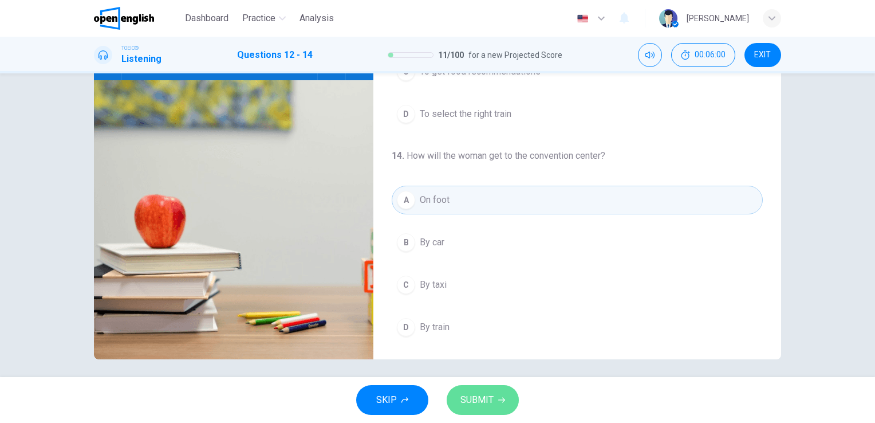
click at [466, 407] on span "SUBMIT" at bounding box center [476, 400] width 33 height 16
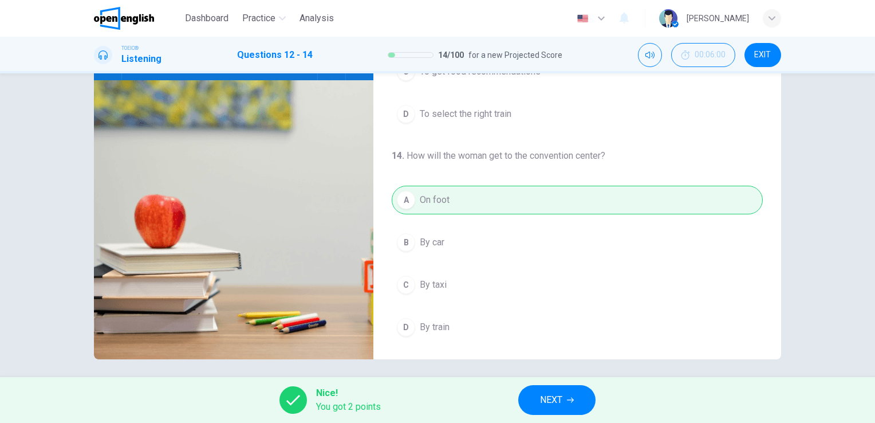
type input "**"
click at [561, 394] on span "NEXT" at bounding box center [551, 400] width 22 height 16
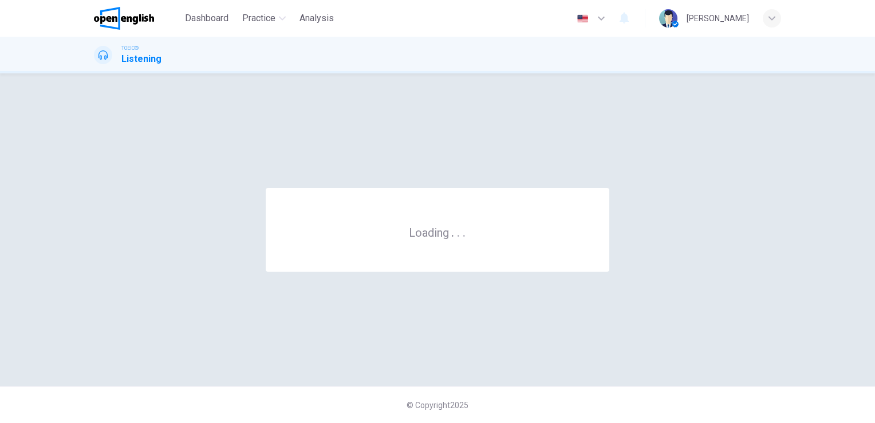
scroll to position [0, 0]
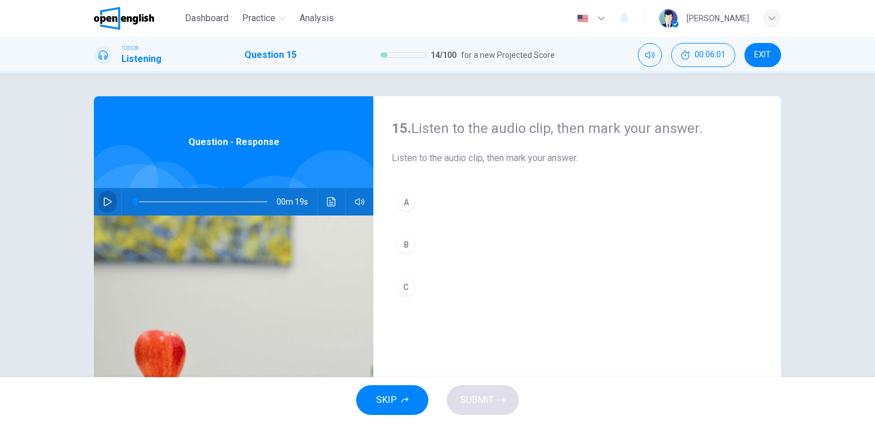
click at [105, 202] on icon "button" at bounding box center [107, 201] width 9 height 9
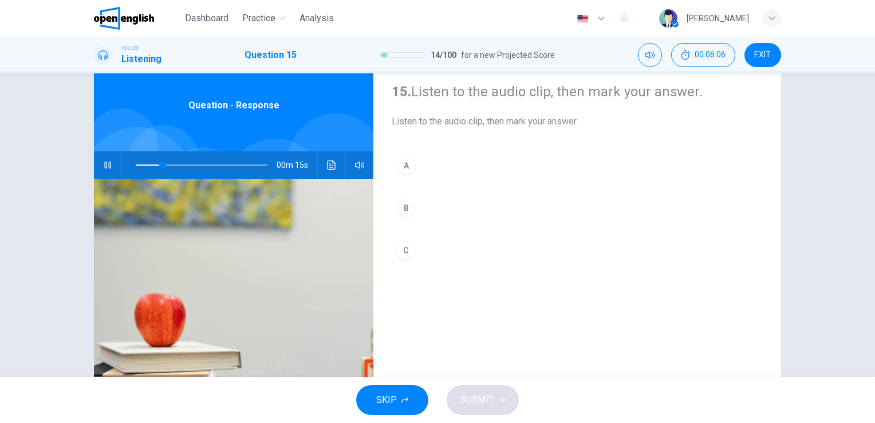
scroll to position [37, 0]
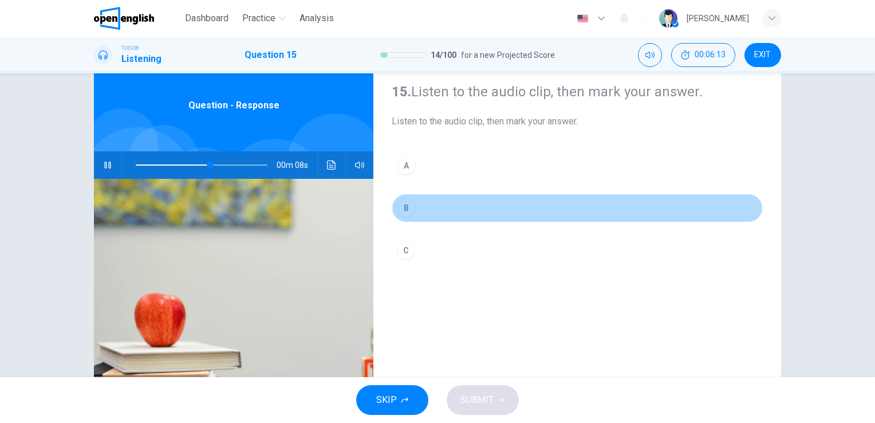
click at [405, 211] on div "B" at bounding box center [406, 208] width 18 height 18
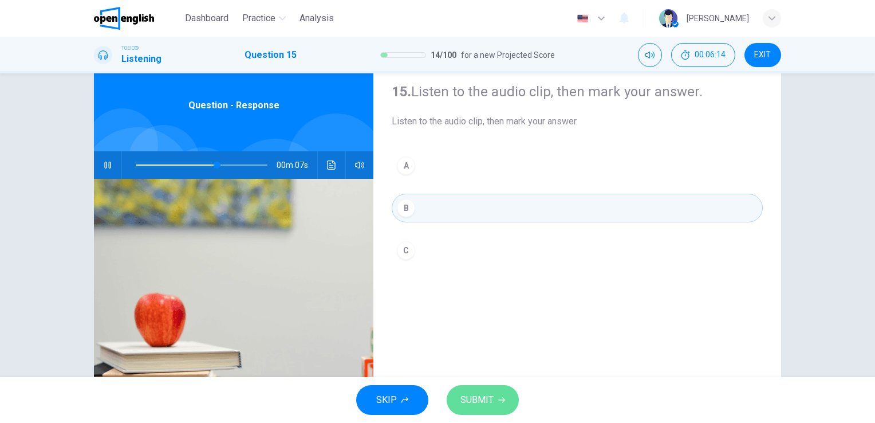
click at [499, 395] on button "SUBMIT" at bounding box center [483, 400] width 72 height 30
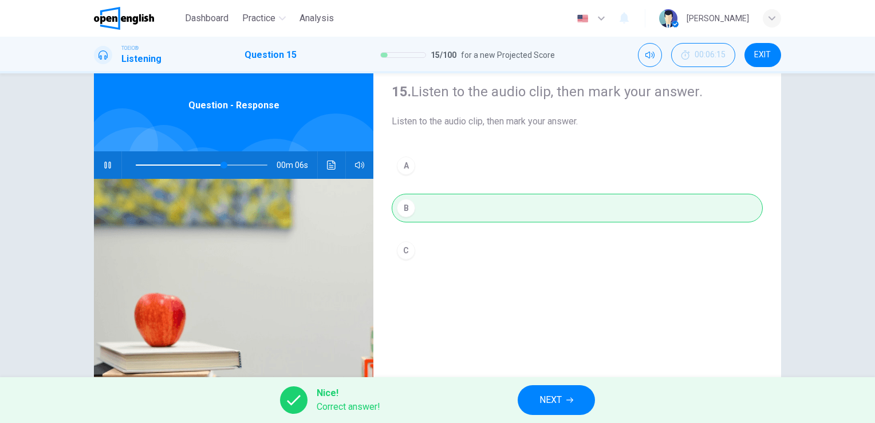
type input "**"
click at [549, 397] on span "NEXT" at bounding box center [550, 400] width 22 height 16
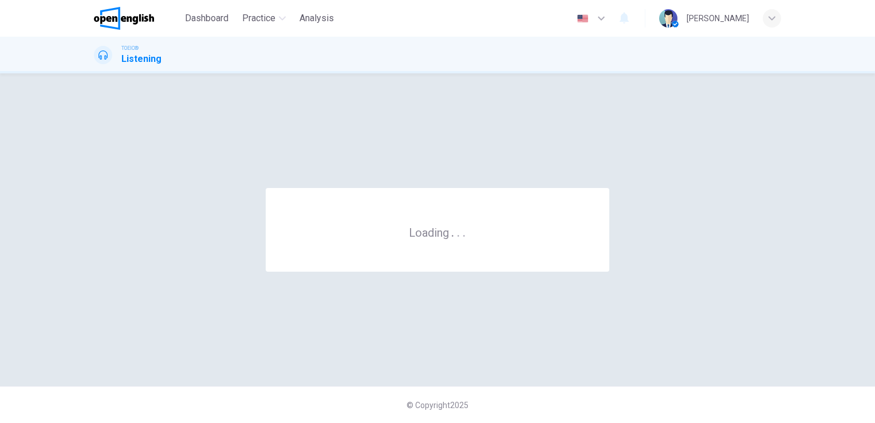
scroll to position [0, 0]
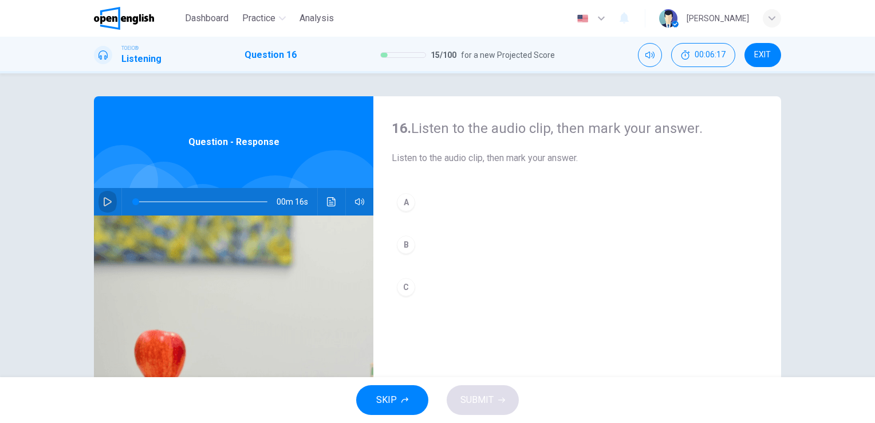
click at [101, 195] on button "button" at bounding box center [107, 201] width 18 height 27
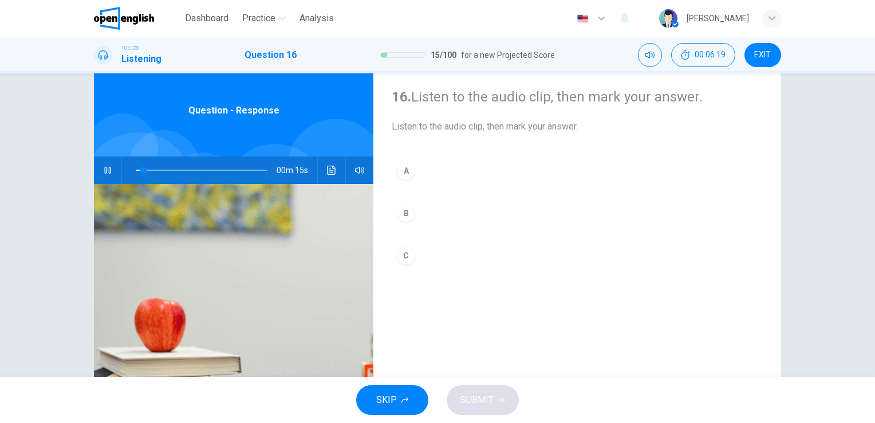
scroll to position [69, 0]
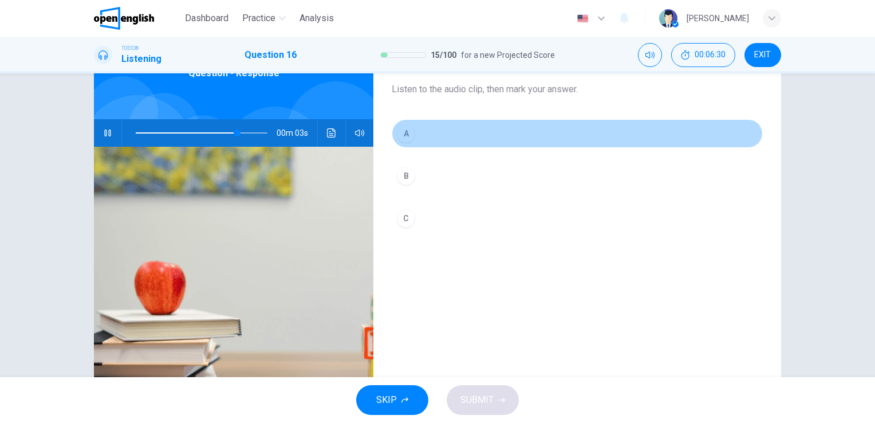
click at [415, 136] on button "A" at bounding box center [577, 133] width 371 height 29
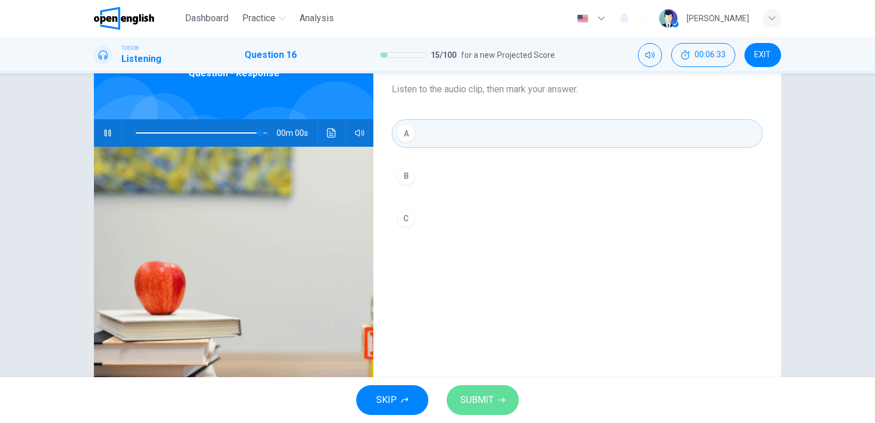
click at [463, 395] on span "SUBMIT" at bounding box center [476, 400] width 33 height 16
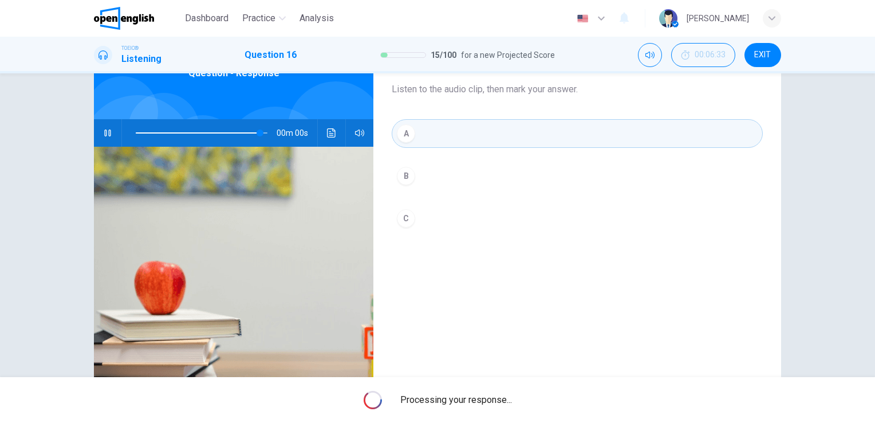
type input "*"
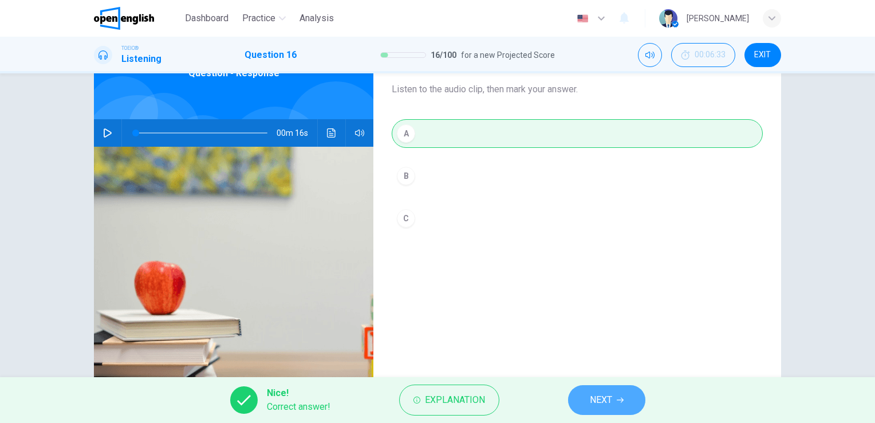
click at [612, 397] on span "NEXT" at bounding box center [601, 400] width 22 height 16
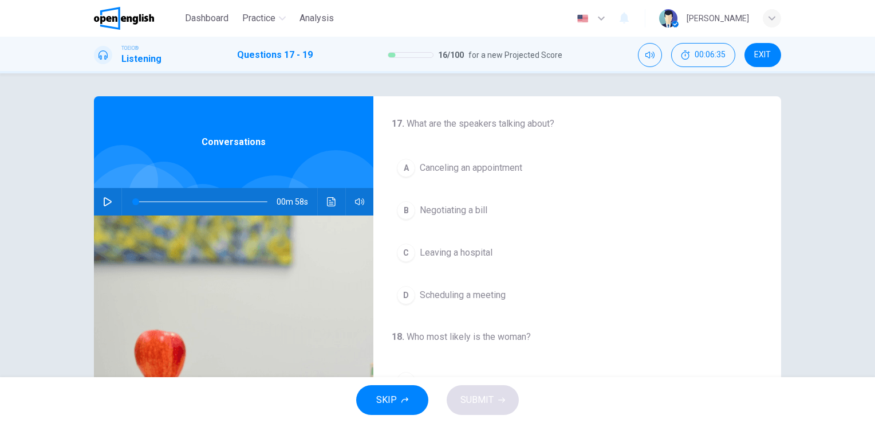
click at [108, 203] on icon "button" at bounding box center [108, 201] width 8 height 9
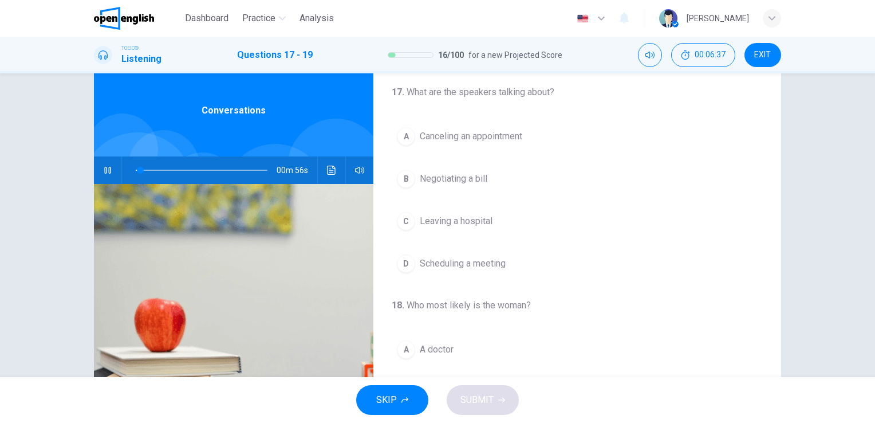
scroll to position [32, 0]
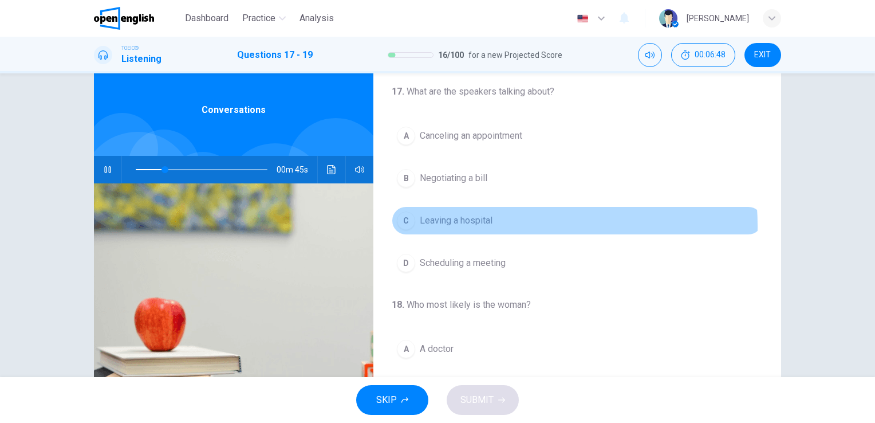
click at [462, 226] on span "Leaving a hospital" at bounding box center [456, 221] width 73 height 14
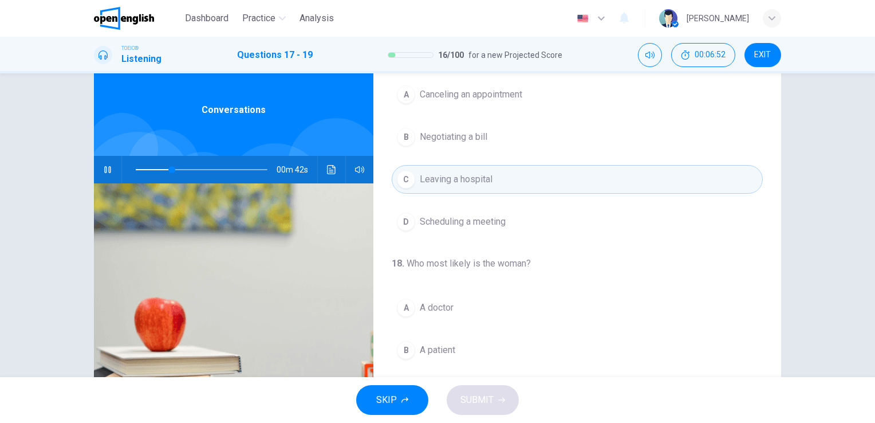
scroll to position [0, 0]
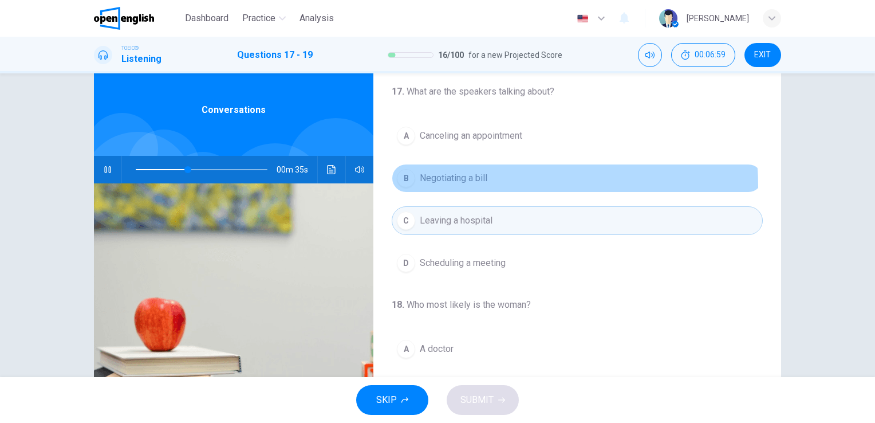
click at [454, 187] on button "B Negotiating a bill" at bounding box center [577, 178] width 371 height 29
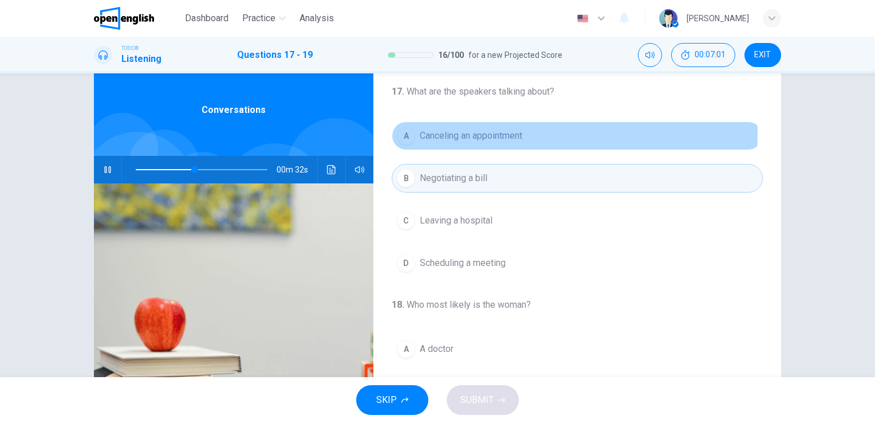
click at [459, 132] on span "Canceling an appointment" at bounding box center [471, 136] width 102 height 14
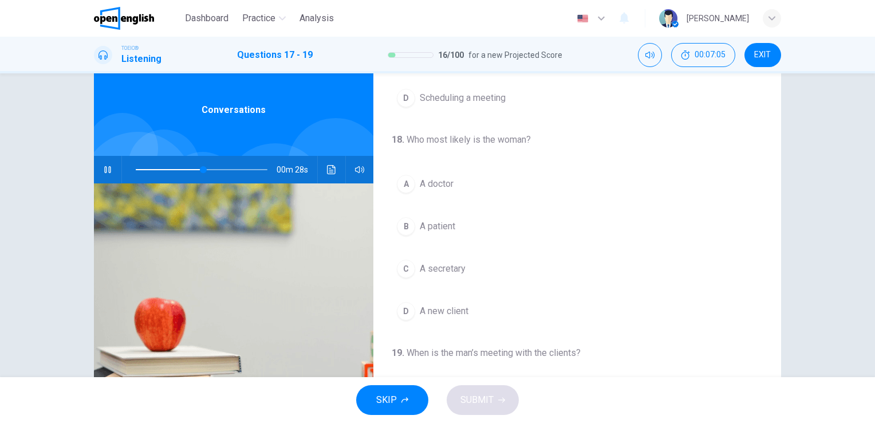
scroll to position [173, 0]
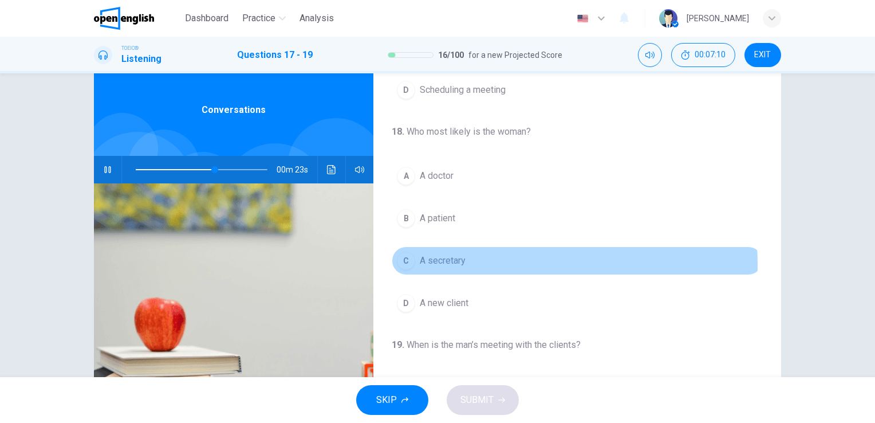
click at [459, 262] on span "A secretary" at bounding box center [443, 261] width 46 height 14
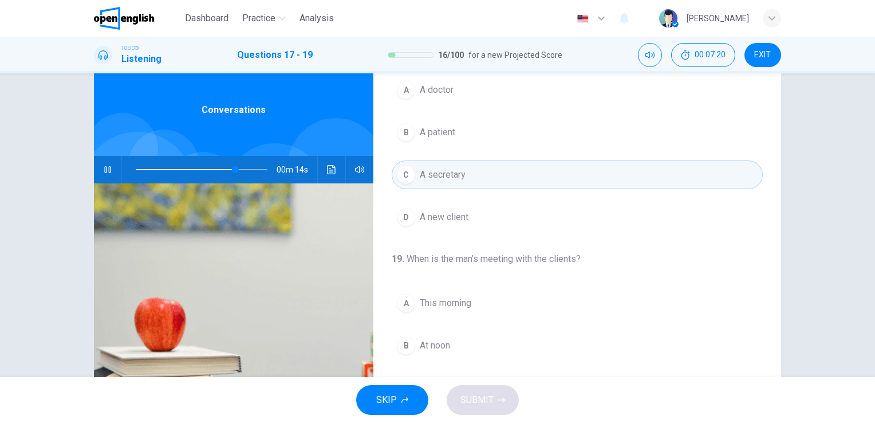
scroll to position [28, 0]
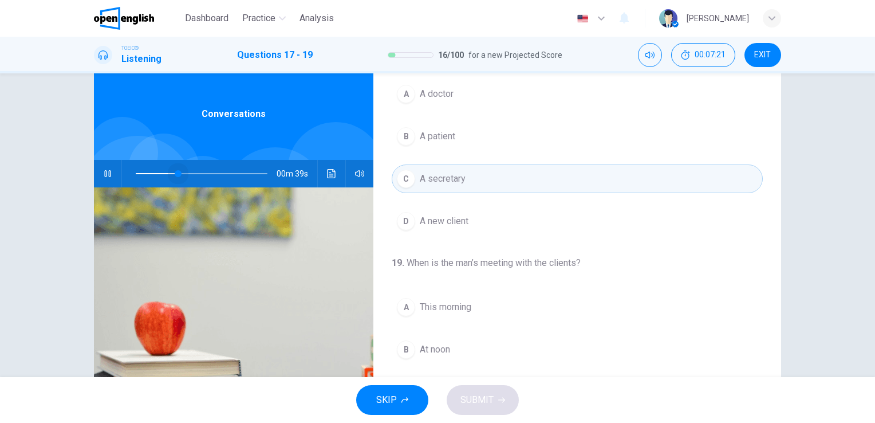
click at [175, 167] on span at bounding box center [202, 173] width 132 height 16
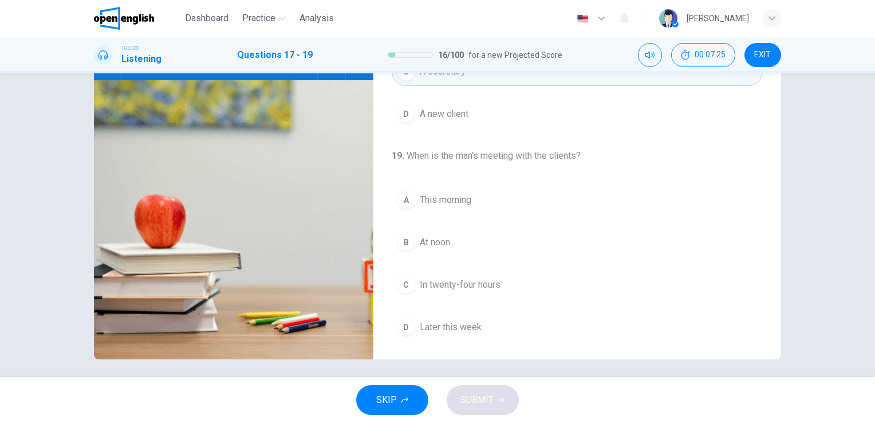
scroll to position [140, 0]
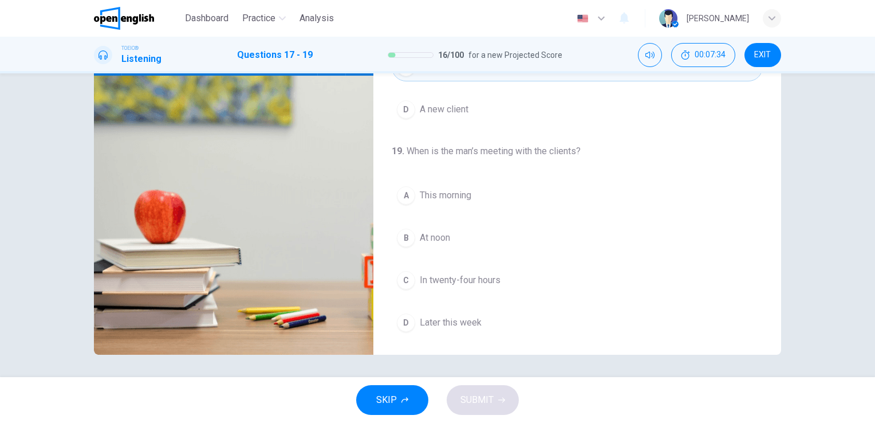
click at [447, 236] on span "At noon" at bounding box center [435, 238] width 30 height 14
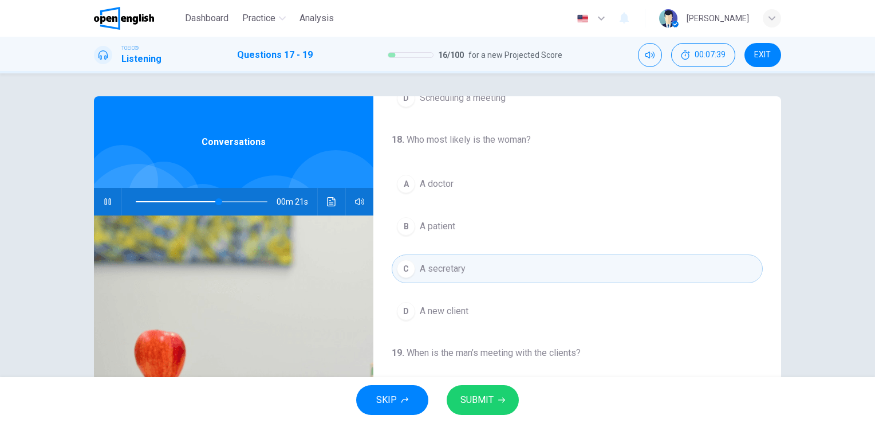
scroll to position [259, 0]
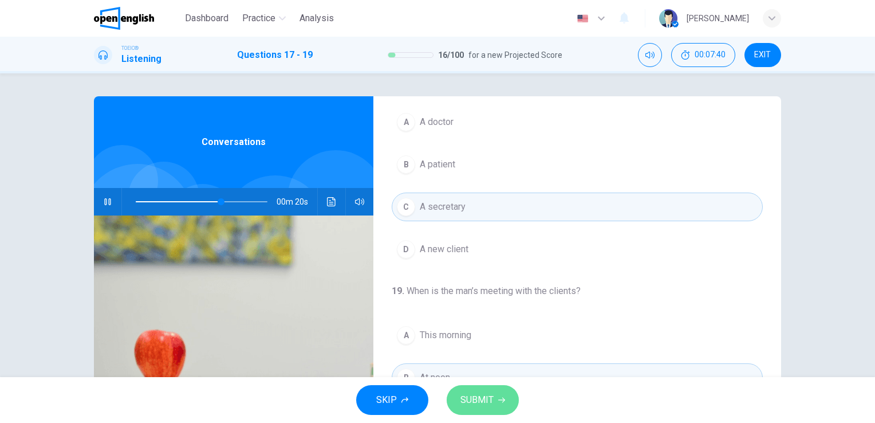
click at [488, 401] on span "SUBMIT" at bounding box center [476, 400] width 33 height 16
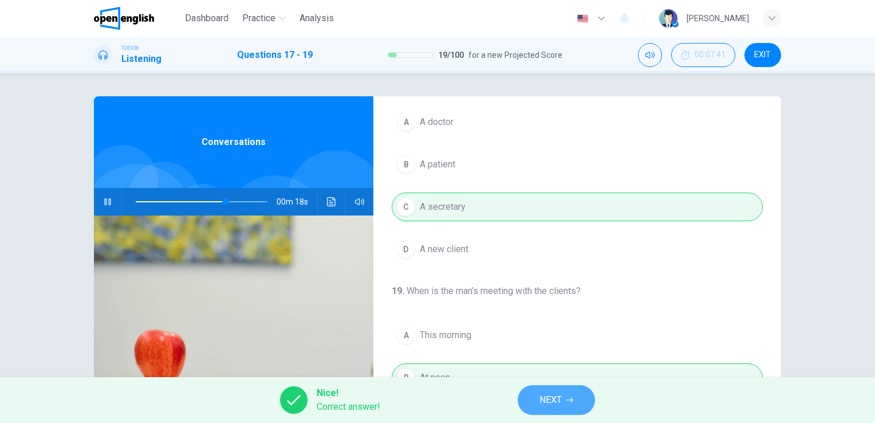
type input "**"
click at [545, 398] on span "NEXT" at bounding box center [550, 400] width 22 height 16
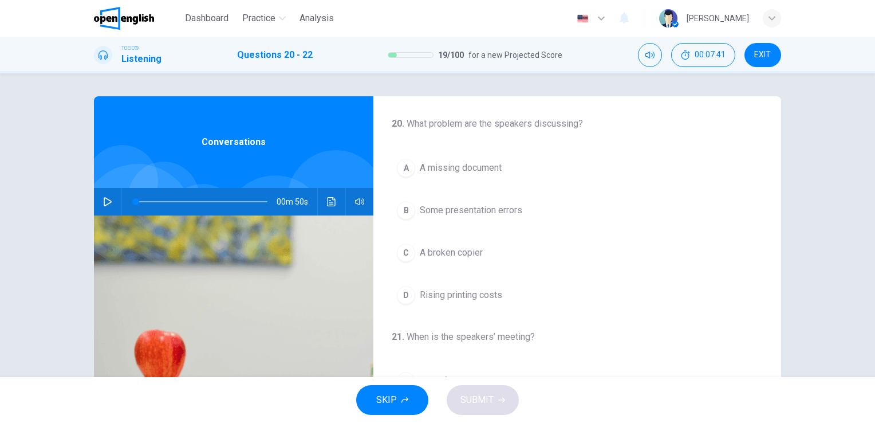
click at [107, 202] on icon "button" at bounding box center [108, 201] width 8 height 9
click at [108, 200] on icon "button" at bounding box center [107, 201] width 6 height 7
type input "**"
click at [764, 52] on span "EXIT" at bounding box center [762, 54] width 17 height 9
